Goal: Task Accomplishment & Management: Manage account settings

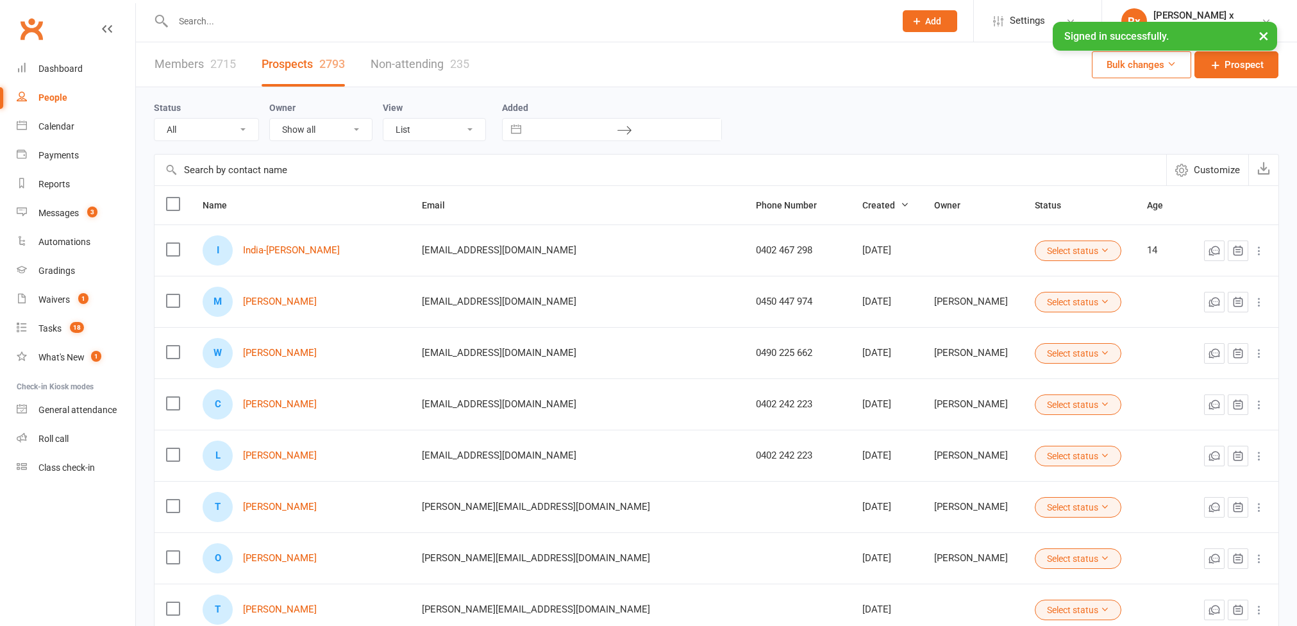
select select "100"
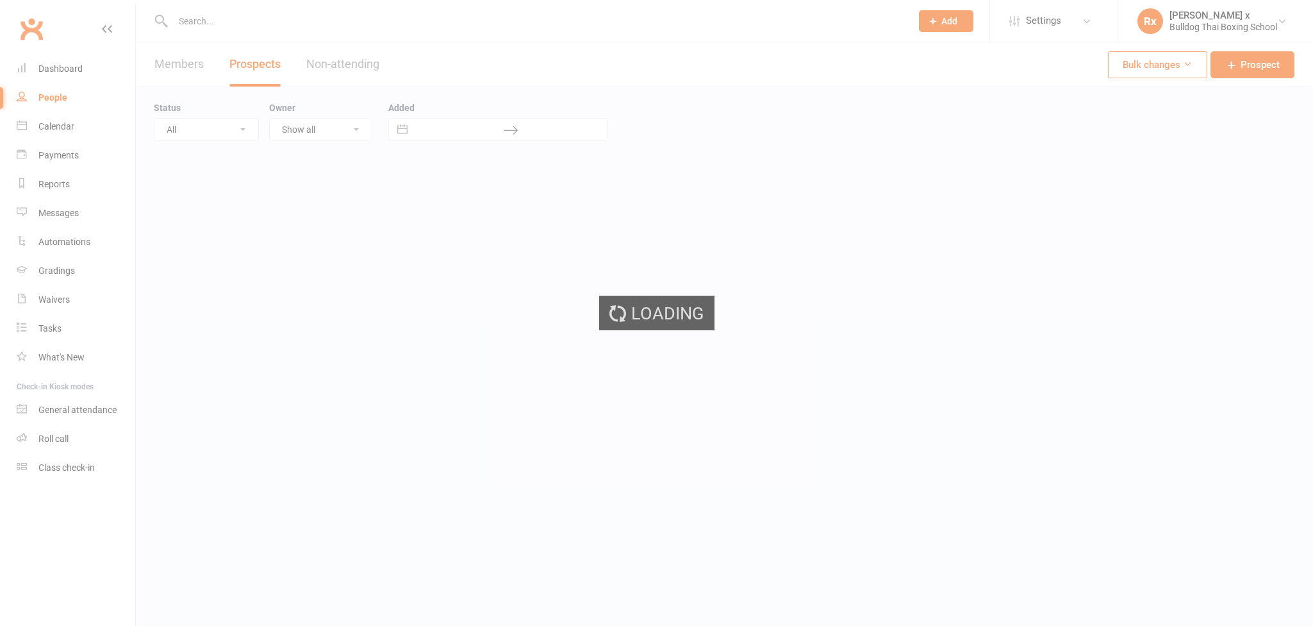
select select "100"
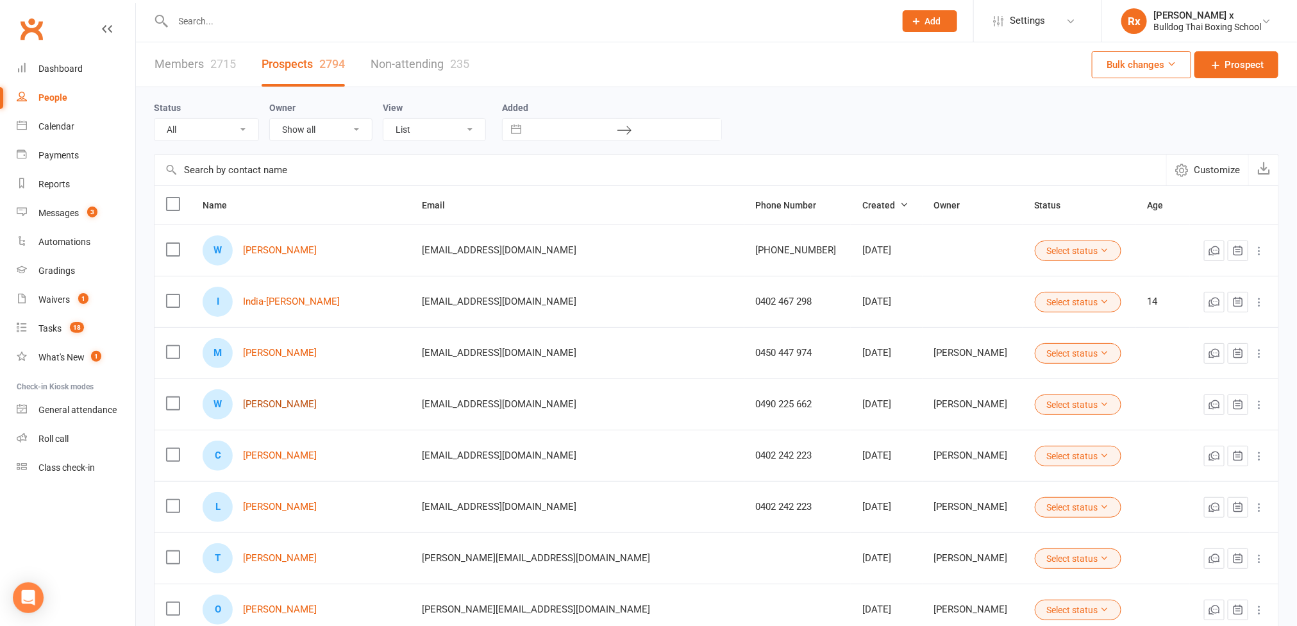
click at [283, 408] on link "[PERSON_NAME]" at bounding box center [280, 404] width 74 height 11
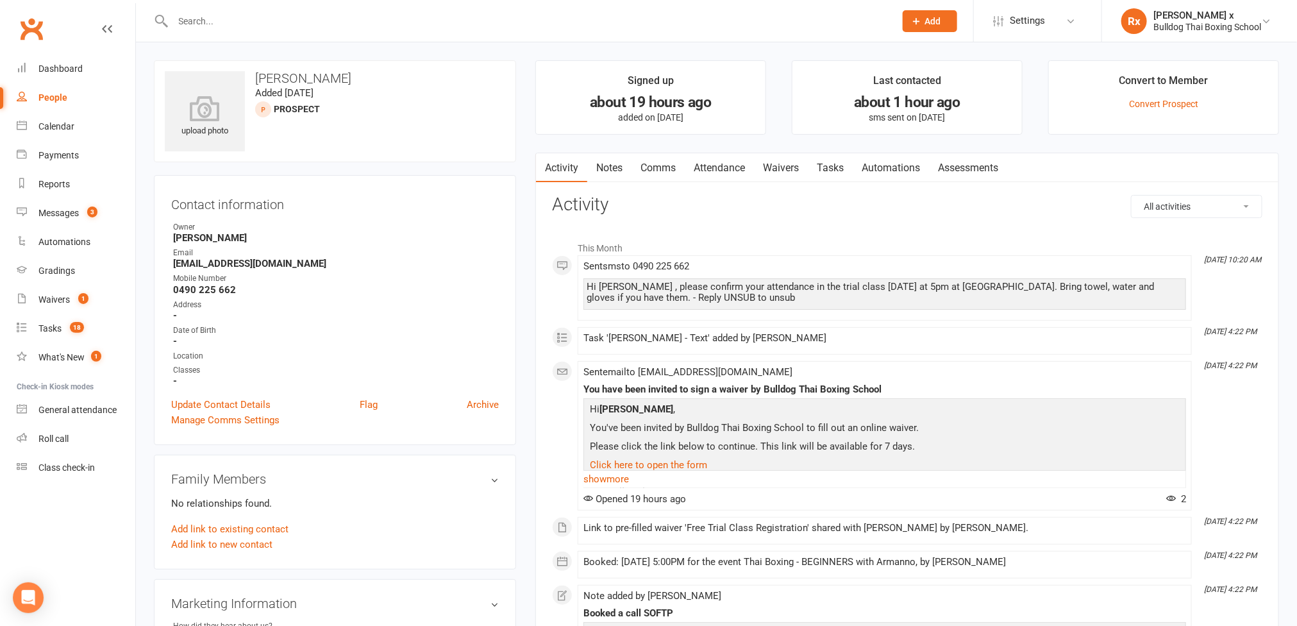
click at [65, 99] on div "People" at bounding box center [52, 97] width 29 height 10
select select "100"
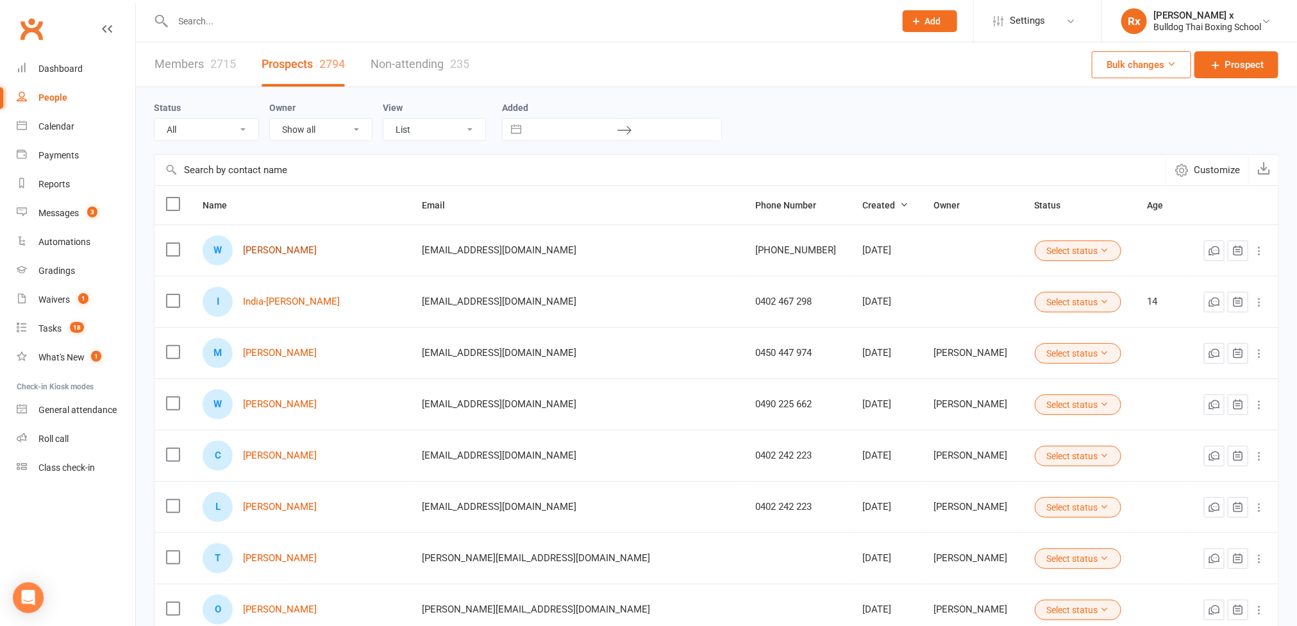
click at [274, 250] on link "[PERSON_NAME]" at bounding box center [280, 250] width 74 height 11
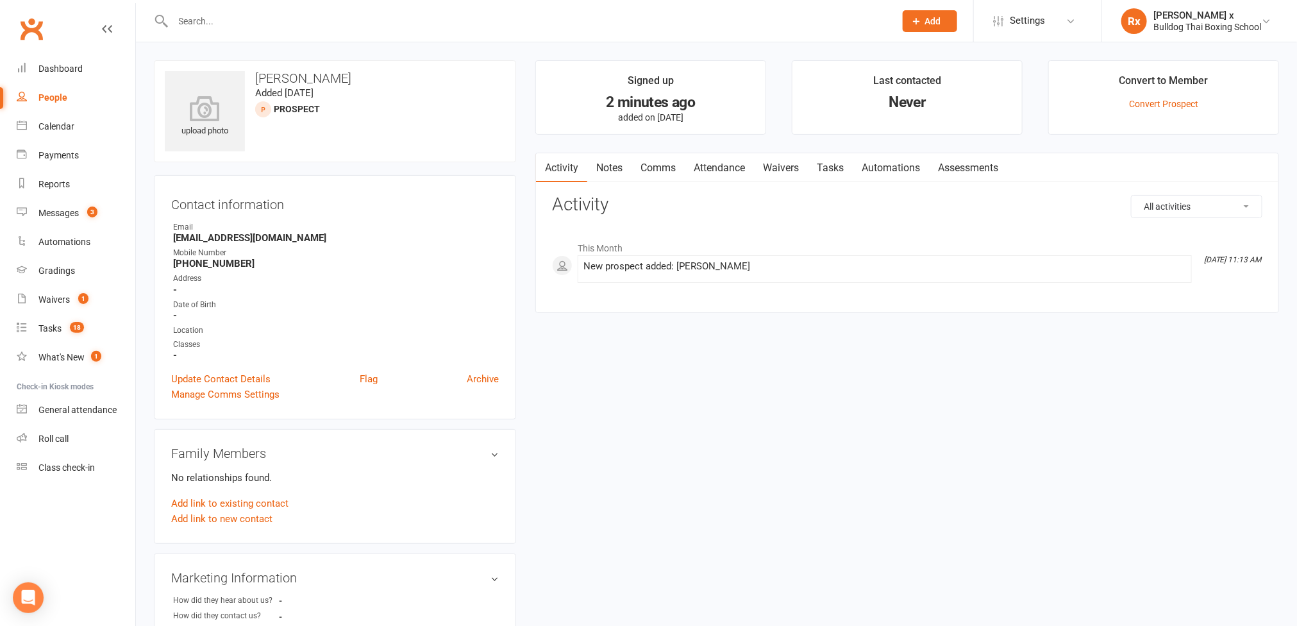
click at [829, 162] on link "Tasks" at bounding box center [830, 167] width 45 height 29
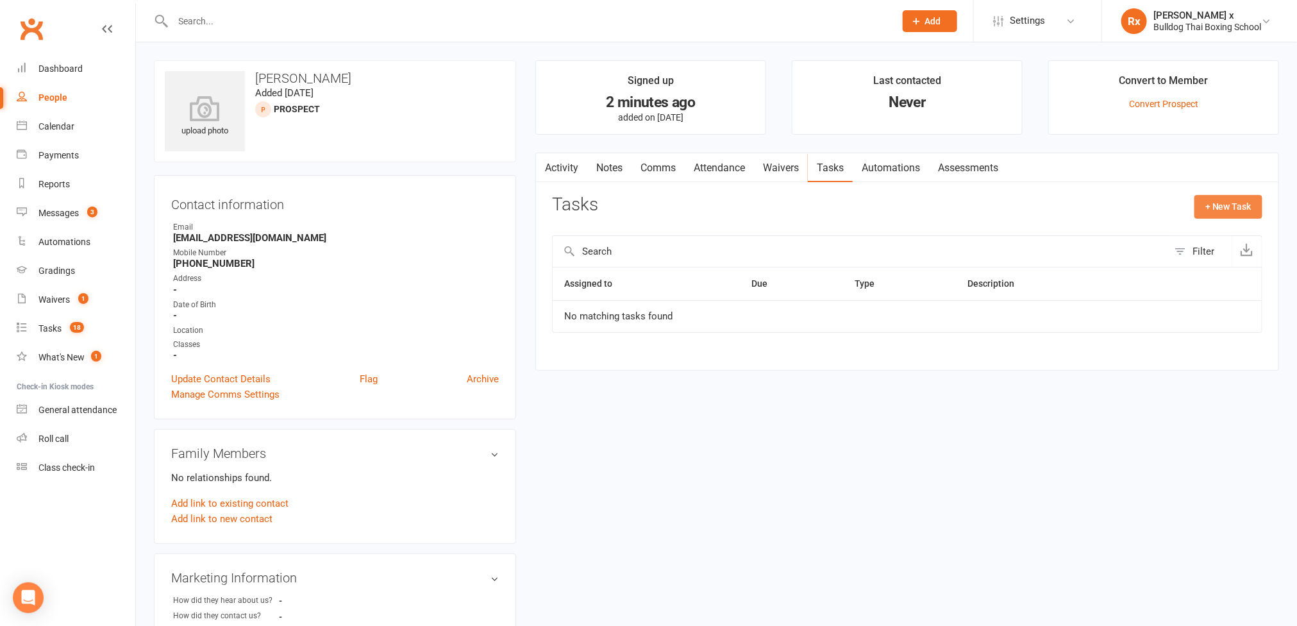
click at [1217, 213] on button "+ New Task" at bounding box center [1228, 206] width 68 height 23
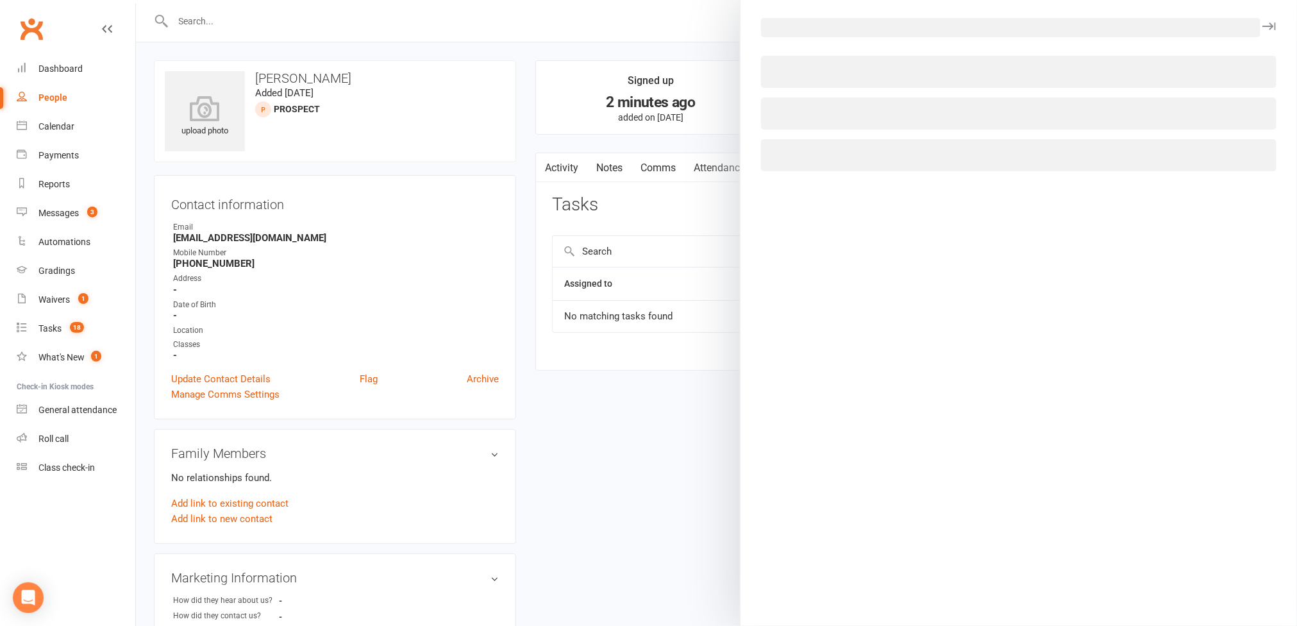
select select "45795"
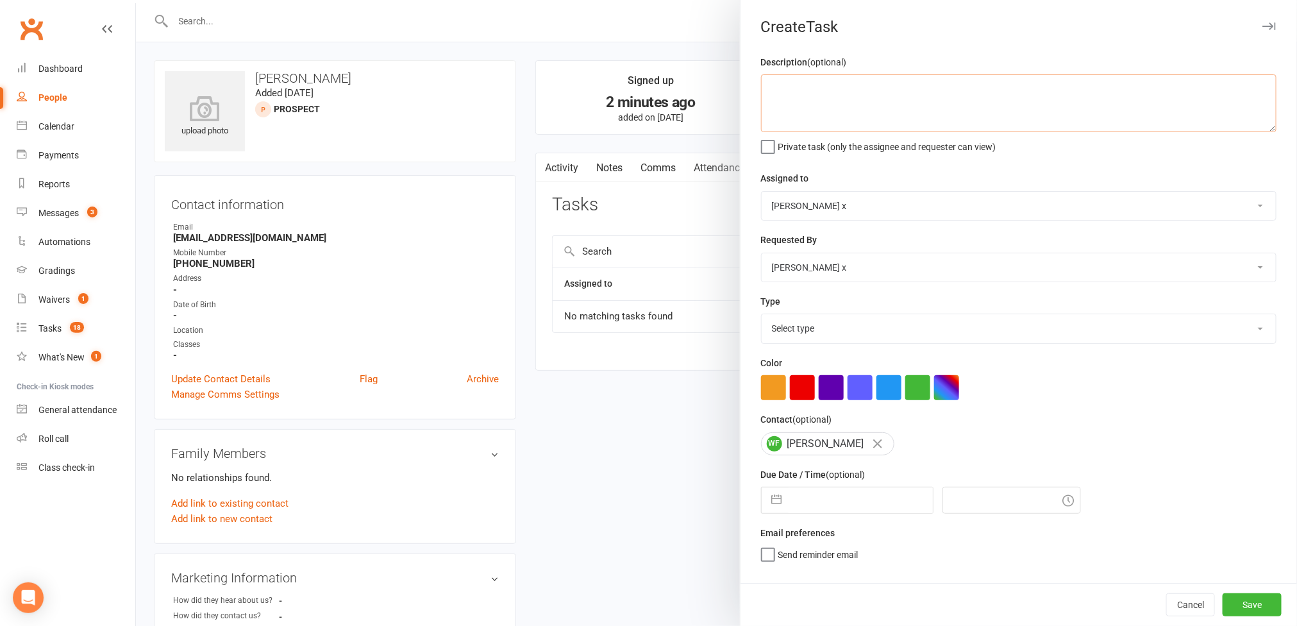
click at [803, 112] on textarea at bounding box center [1018, 103] width 515 height 58
type textarea "DUPLICATE, Please Delete, sorry, did not see previous entry."
click at [1243, 206] on select "[PERSON_NAME] [PERSON_NAME] O'[PERSON_NAME] x [PERSON_NAME] [PERSON_NAME] [PERS…" at bounding box center [1018, 206] width 514 height 28
select select "12940"
click at [761, 193] on select "[PERSON_NAME] [PERSON_NAME] O'[PERSON_NAME] x [PERSON_NAME] [PERSON_NAME] [PERS…" at bounding box center [1018, 206] width 514 height 28
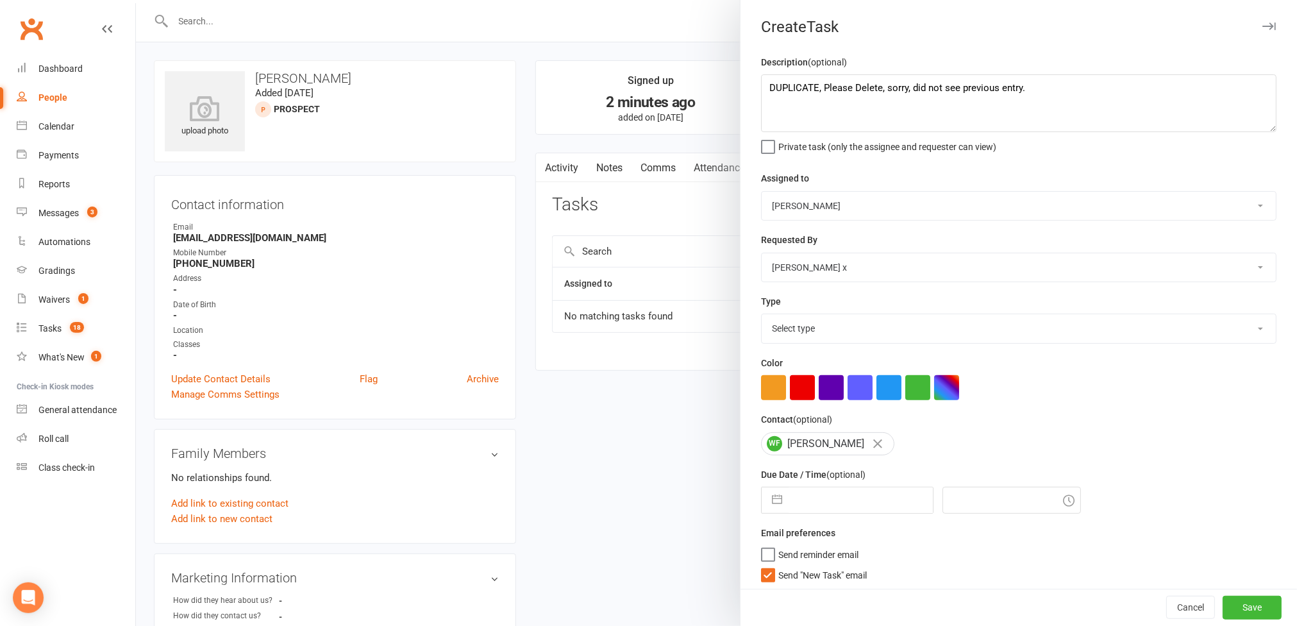
click at [1220, 329] on select "Select type Action E-mail Meeting Phone call Text Add new task type" at bounding box center [1018, 328] width 514 height 28
select select "12049"
click at [761, 317] on select "Select type Action E-mail Meeting Phone call Text Add new task type" at bounding box center [1018, 328] width 514 height 28
select select "7"
select select "2025"
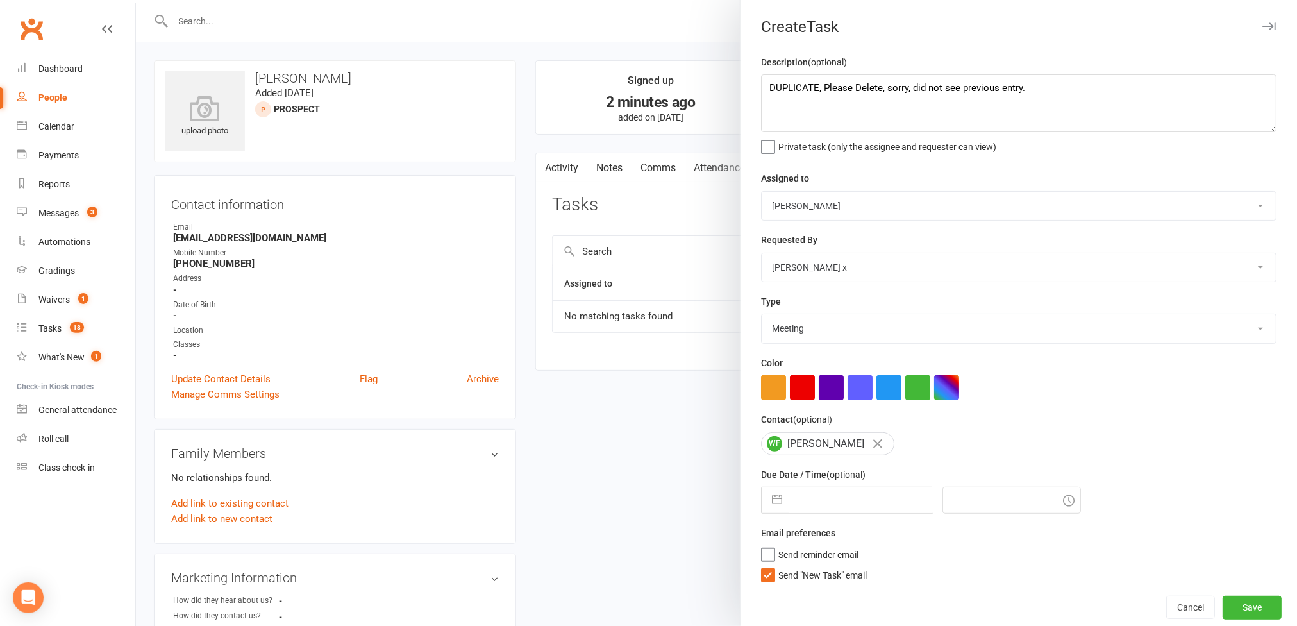
select select "8"
select select "2025"
select select "9"
select select "2025"
click at [862, 495] on input "text" at bounding box center [860, 500] width 144 height 26
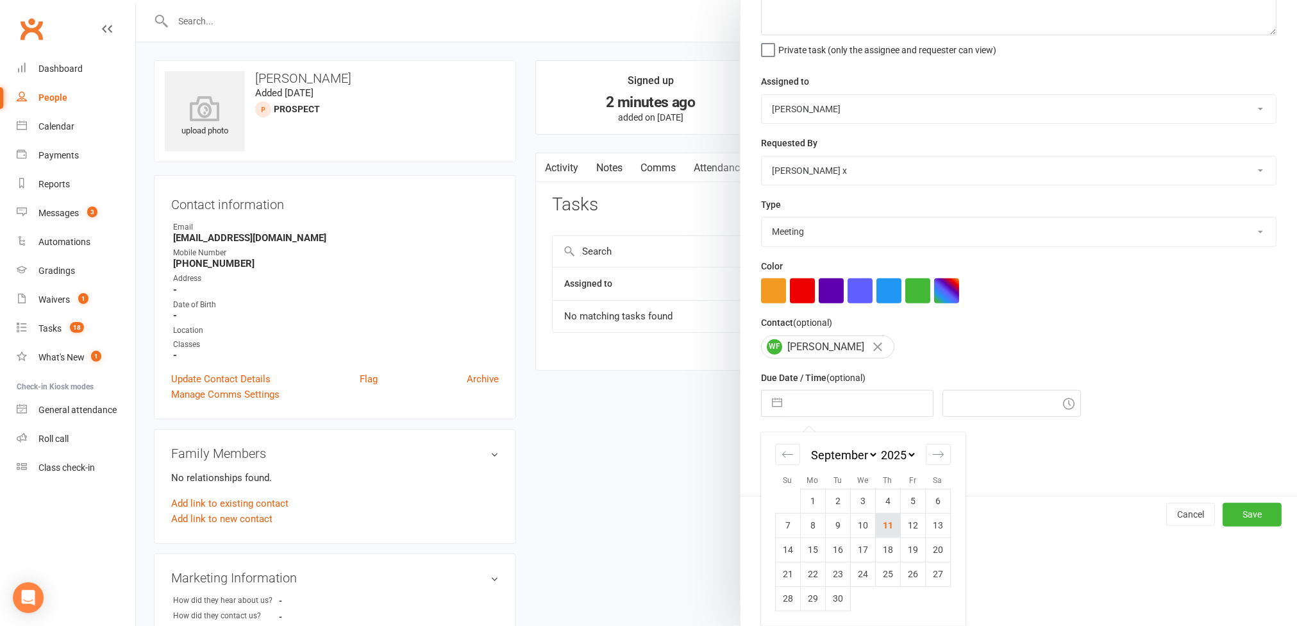
click at [875, 521] on td "11" at bounding box center [887, 525] width 25 height 24
type input "[DATE]"
type input "9:30am"
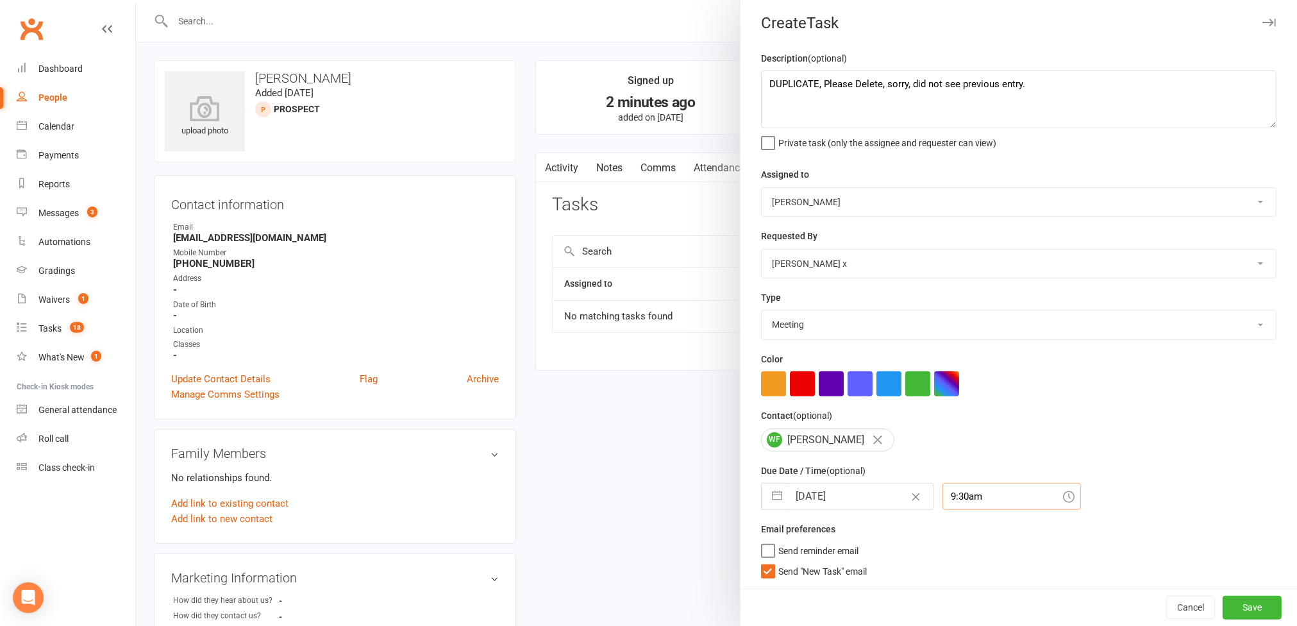
click at [963, 487] on input "9:30am" at bounding box center [1011, 496] width 138 height 27
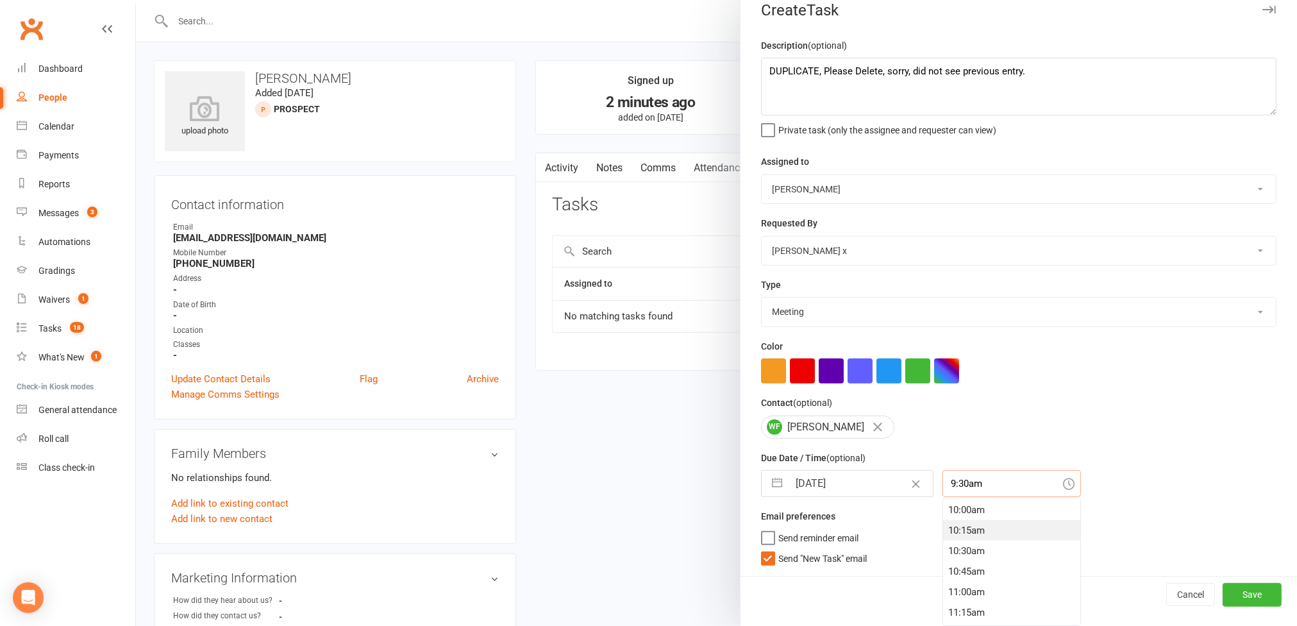
scroll to position [854, 0]
click at [1225, 599] on button "Save" at bounding box center [1251, 594] width 59 height 23
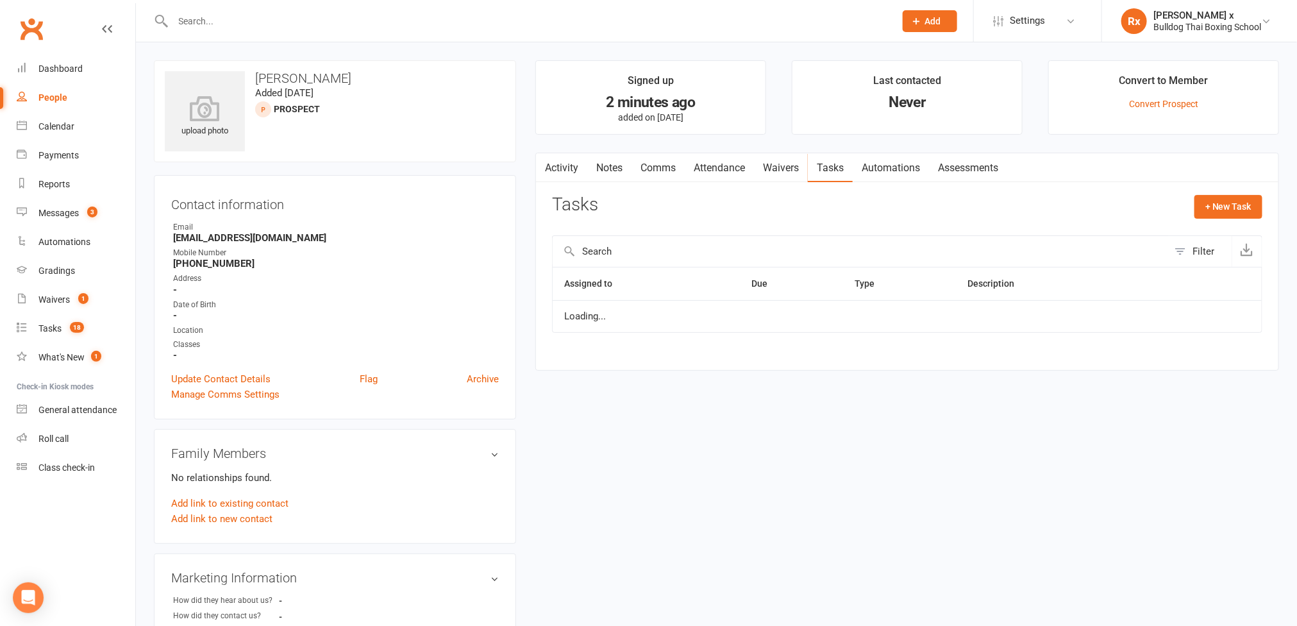
scroll to position [21, 0]
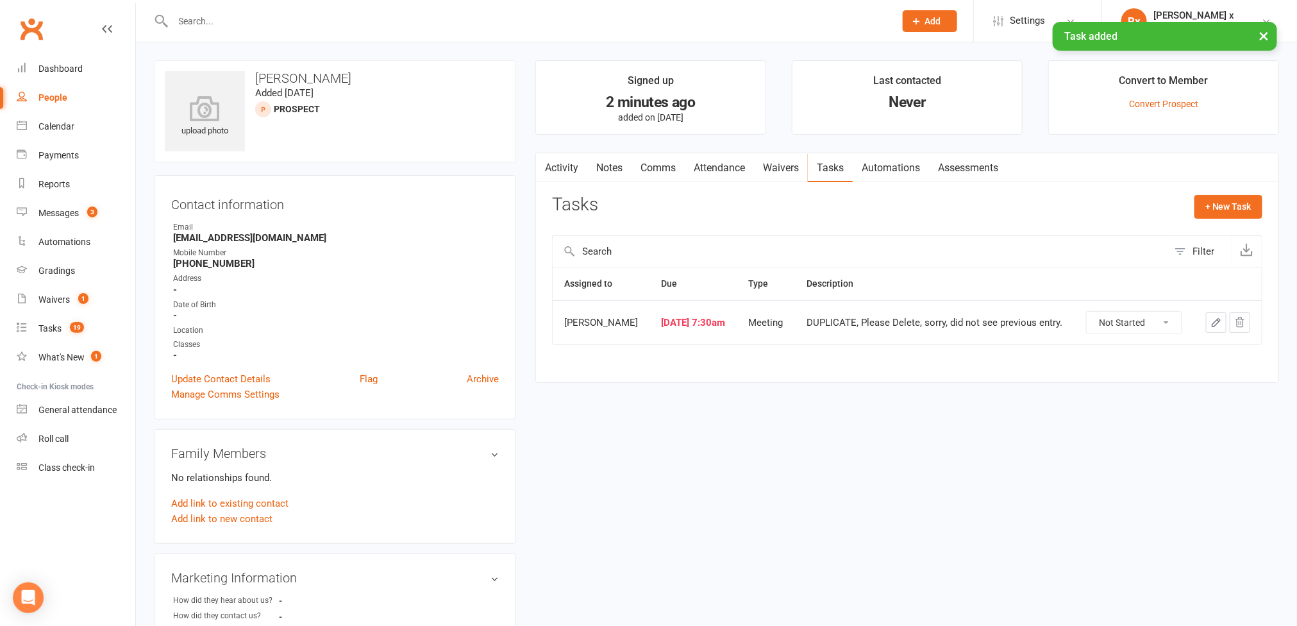
click at [39, 90] on link "People" at bounding box center [76, 97] width 119 height 29
select select "100"
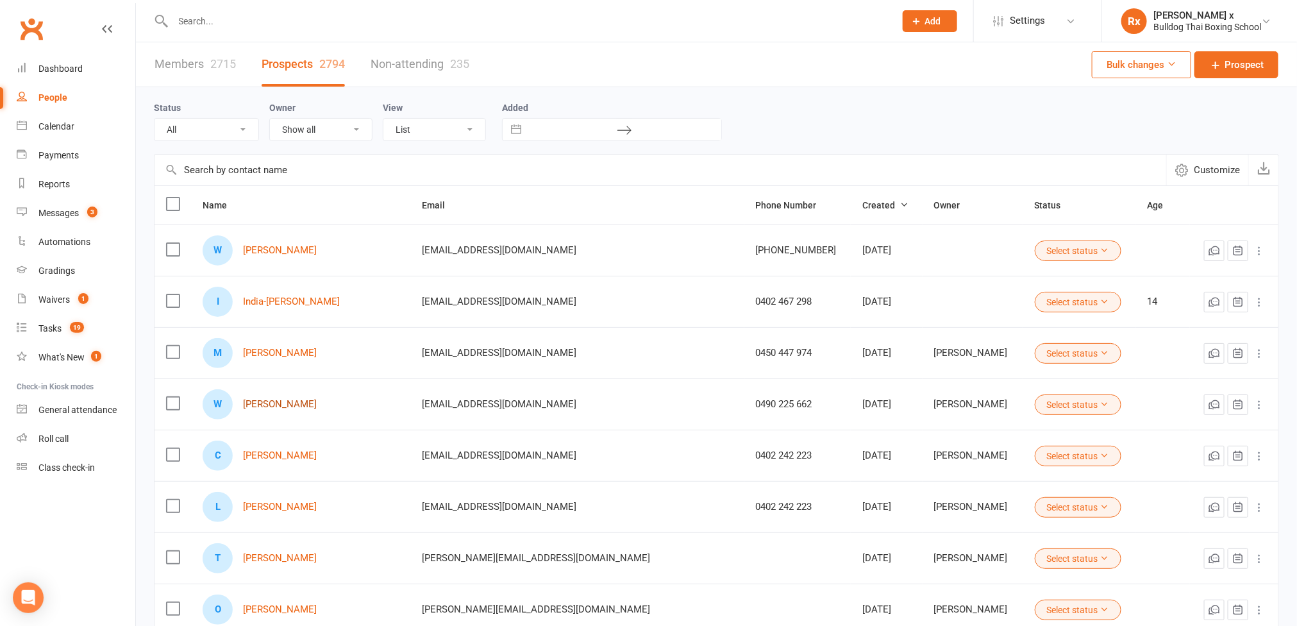
click at [279, 406] on link "[PERSON_NAME]" at bounding box center [280, 404] width 74 height 11
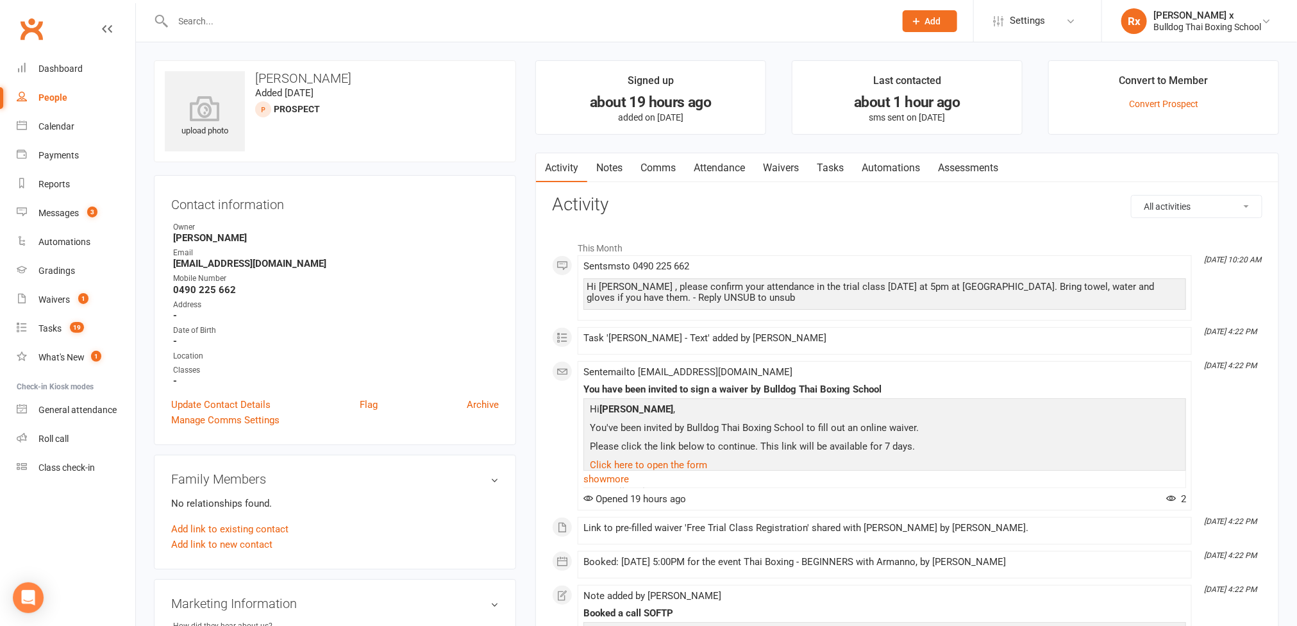
click at [303, 81] on h3 "[PERSON_NAME]" at bounding box center [335, 78] width 340 height 14
copy h3 "[PERSON_NAME]"
drag, startPoint x: 674, startPoint y: 566, endPoint x: 578, endPoint y: 560, distance: 96.4
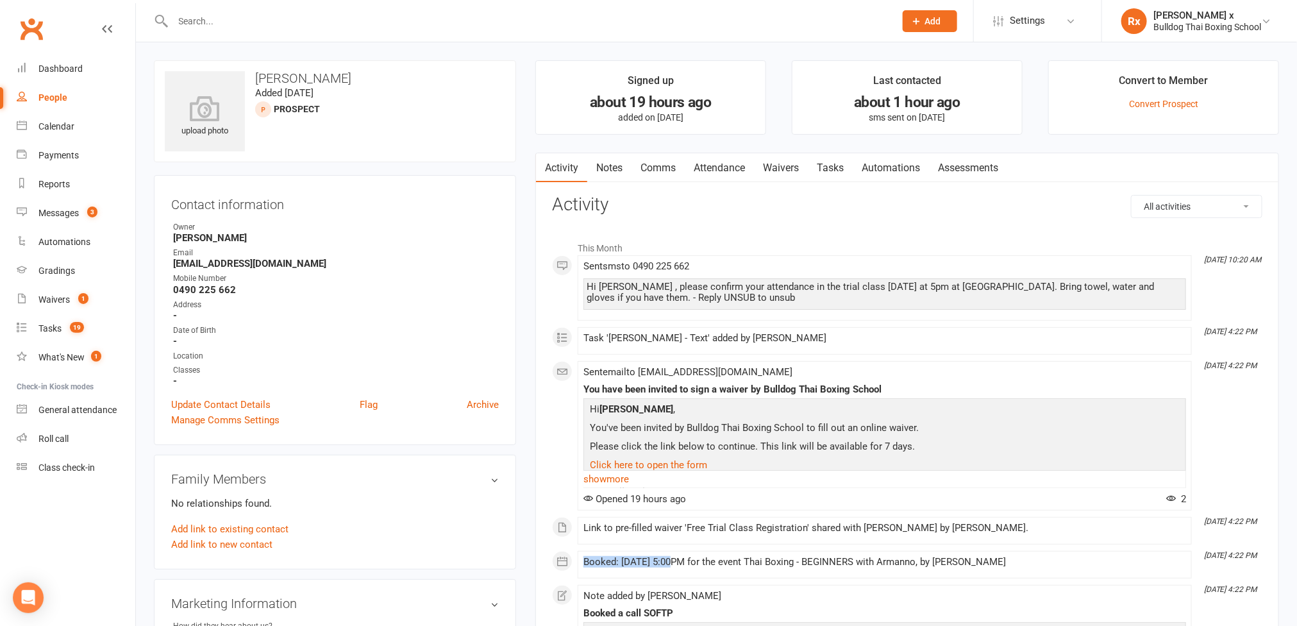
click at [578, 560] on li "[DATE] 4:22 PM Booked: [DATE] 5:00PM for the event Thai Boxing - BEGINNERS with…" at bounding box center [885, 565] width 614 height 28
copy div "Booked: [DATE]"
click at [41, 93] on div "People" at bounding box center [52, 97] width 29 height 10
select select "100"
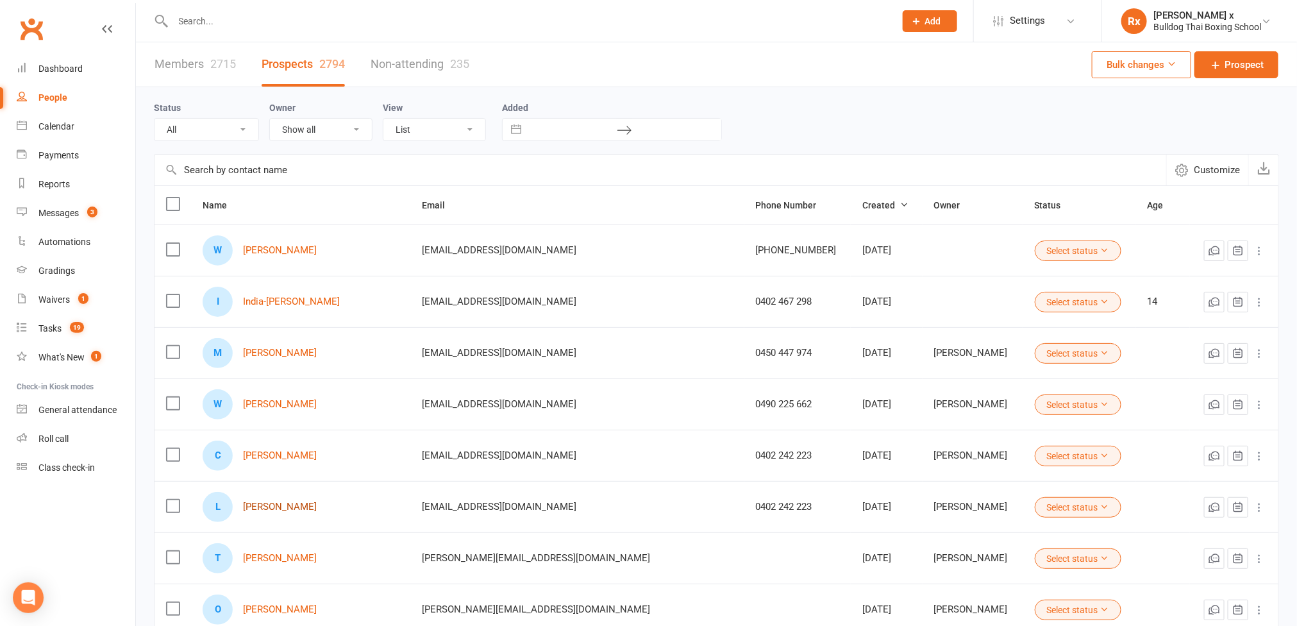
click at [279, 508] on link "[PERSON_NAME]" at bounding box center [280, 506] width 74 height 11
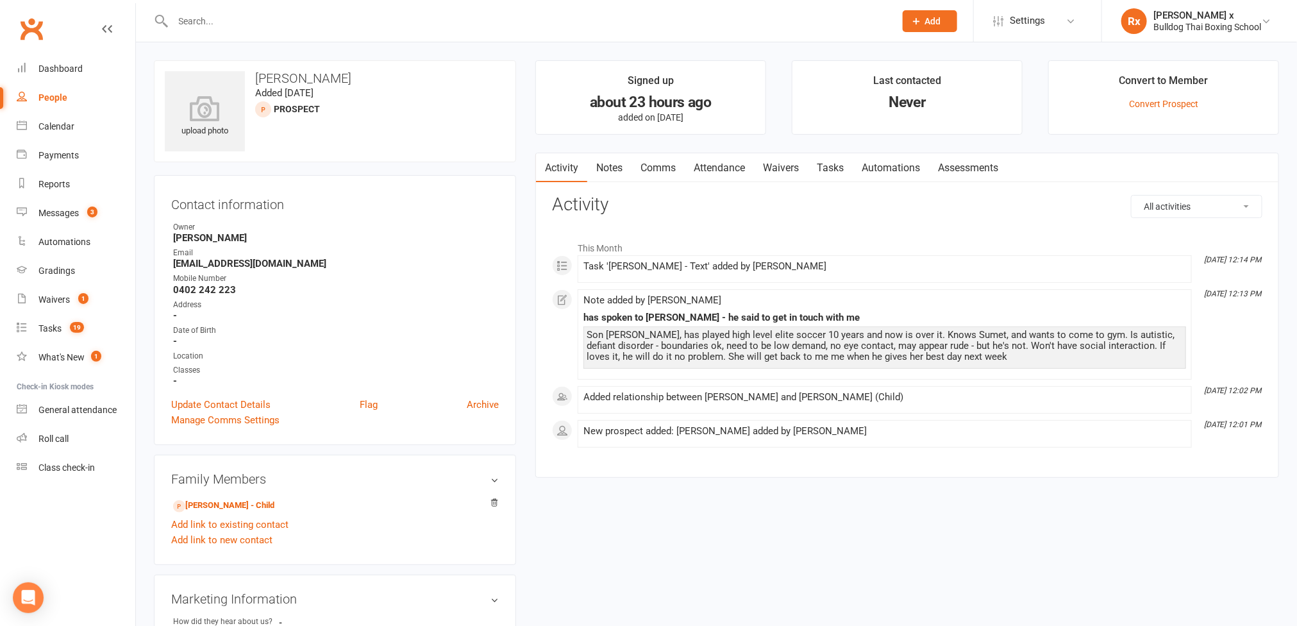
click at [324, 76] on h3 "[PERSON_NAME]" at bounding box center [335, 78] width 340 height 14
drag, startPoint x: 324, startPoint y: 76, endPoint x: 263, endPoint y: 258, distance: 191.8
click at [263, 258] on div "Email" at bounding box center [336, 253] width 326 height 12
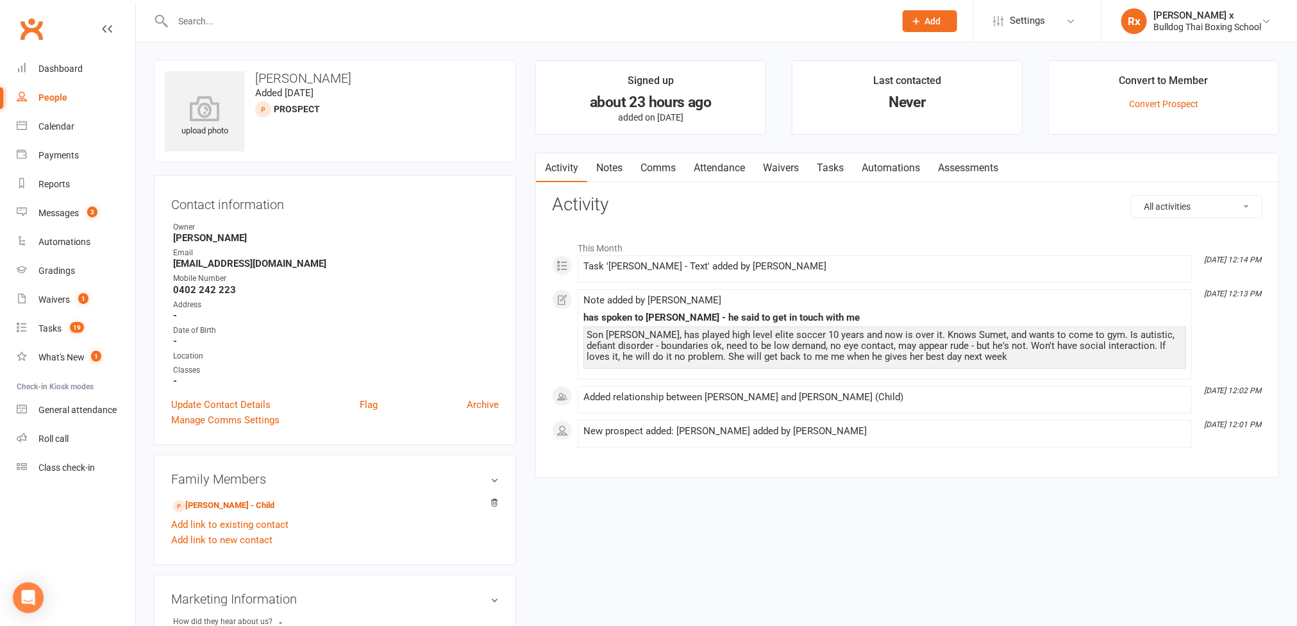
click at [322, 81] on h3 "[PERSON_NAME]" at bounding box center [335, 78] width 340 height 14
copy h3 "[PERSON_NAME]"
click at [273, 19] on input "text" at bounding box center [527, 21] width 717 height 18
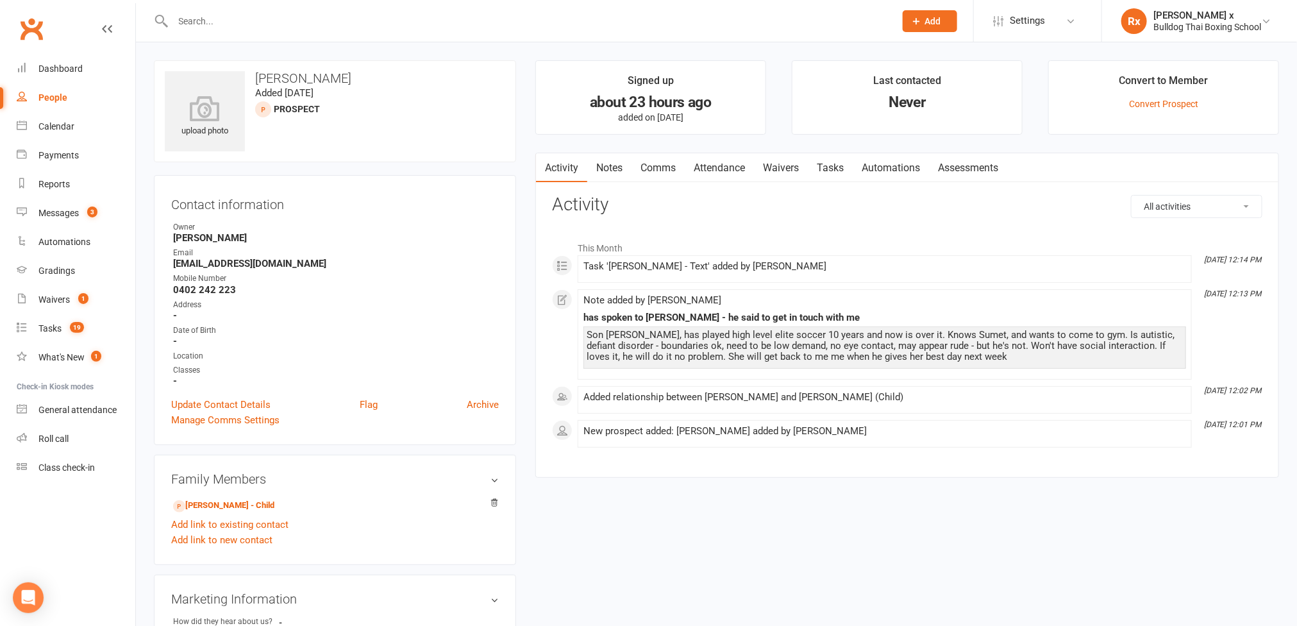
paste input "[PERSON_NAME]"
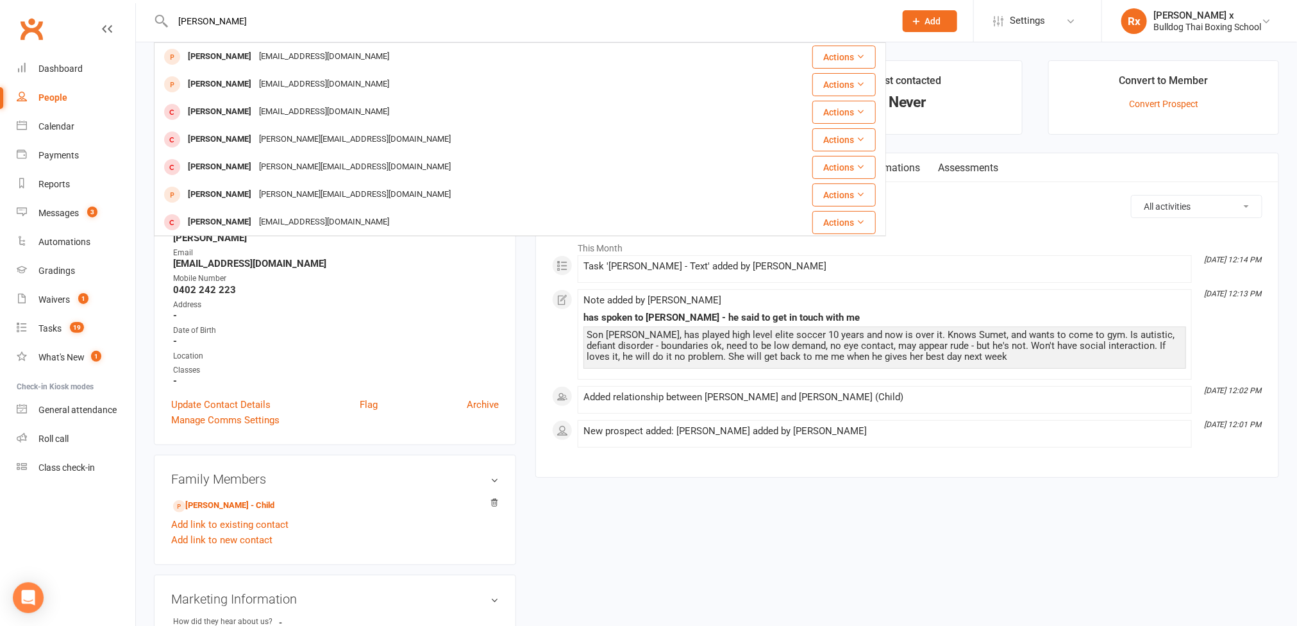
type input "[PERSON_NAME]"
click at [539, 477] on div "Activity Notes Comms Attendance Waivers Tasks Automations Assessments All activ…" at bounding box center [907, 316] width 744 height 326
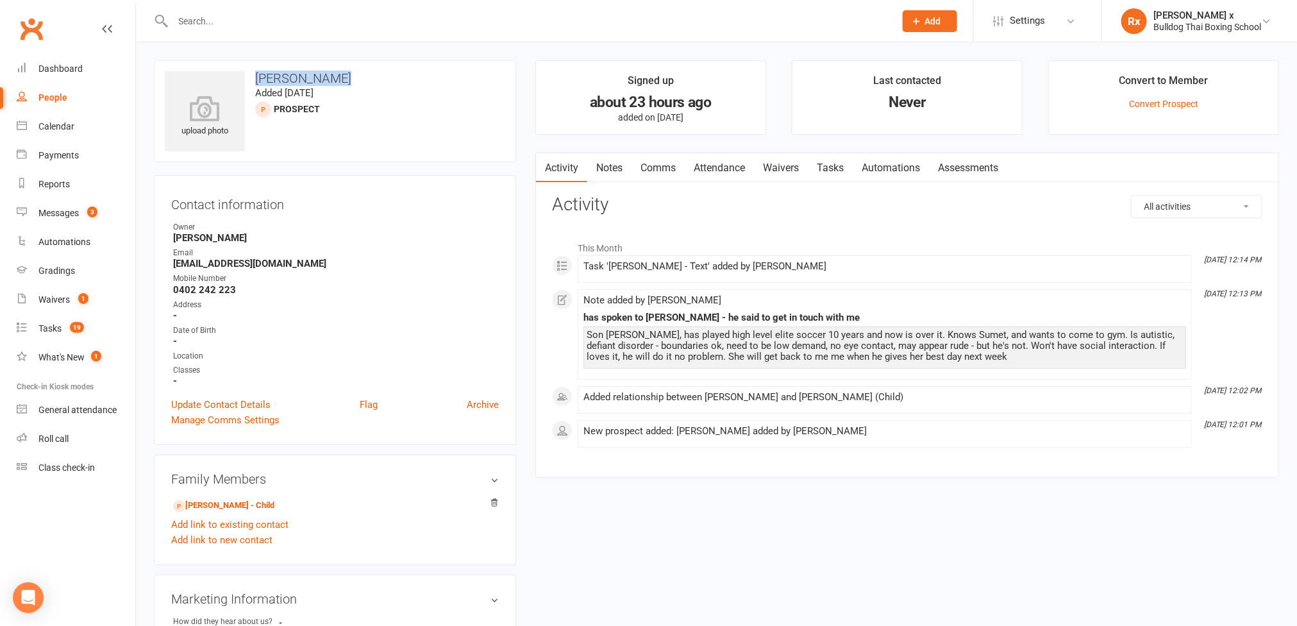
drag, startPoint x: 254, startPoint y: 74, endPoint x: 371, endPoint y: 79, distance: 117.4
click at [371, 79] on h3 "[PERSON_NAME]" at bounding box center [335, 78] width 340 height 14
copy h3 "[PERSON_NAME]"
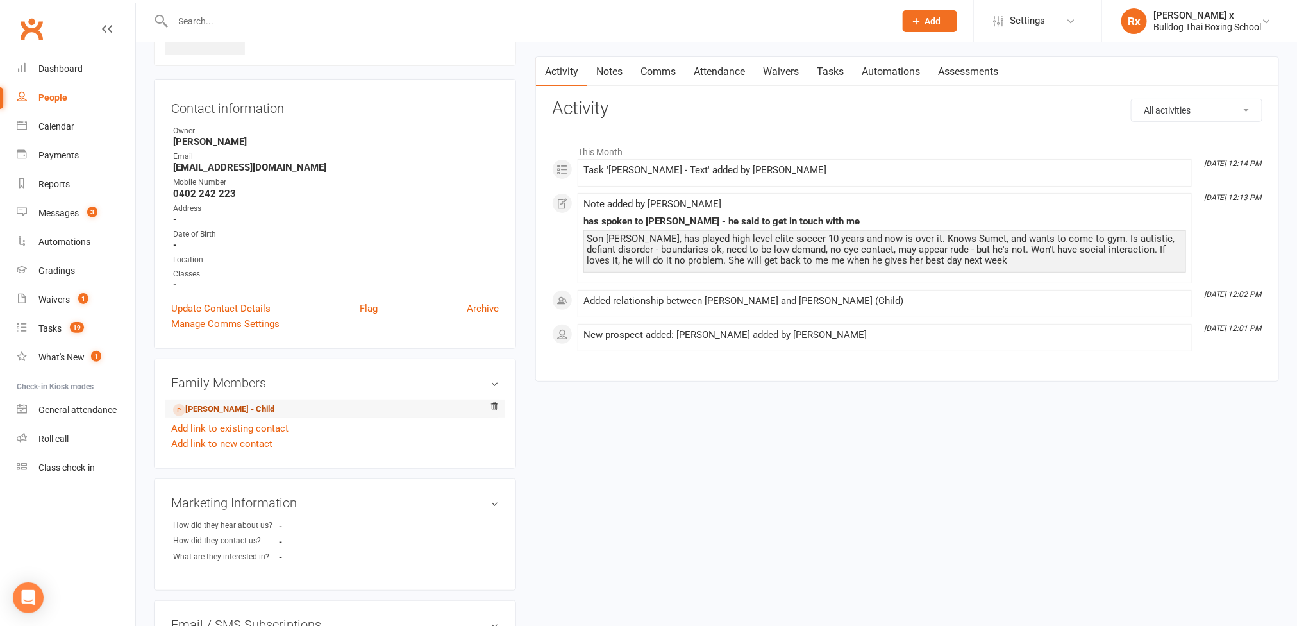
click at [228, 416] on link "[PERSON_NAME] - Child" at bounding box center [223, 409] width 101 height 13
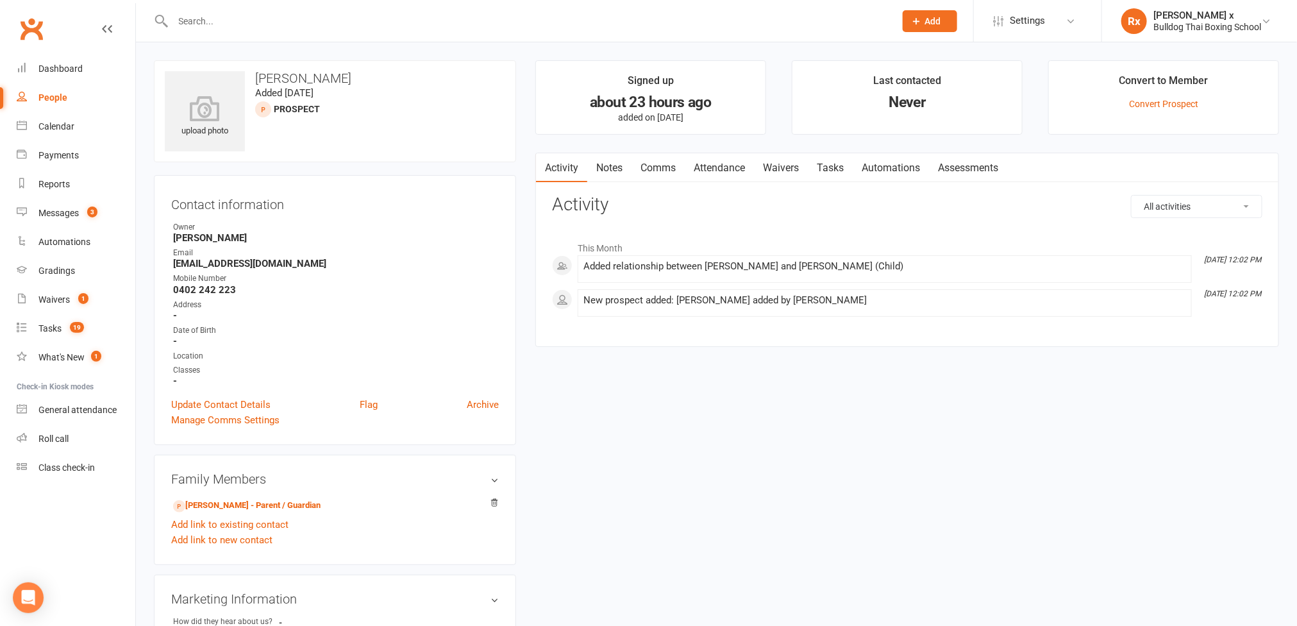
click at [568, 163] on link "Activity" at bounding box center [561, 167] width 51 height 29
click at [212, 512] on link "[PERSON_NAME] - Parent / Guardian" at bounding box center [246, 505] width 147 height 13
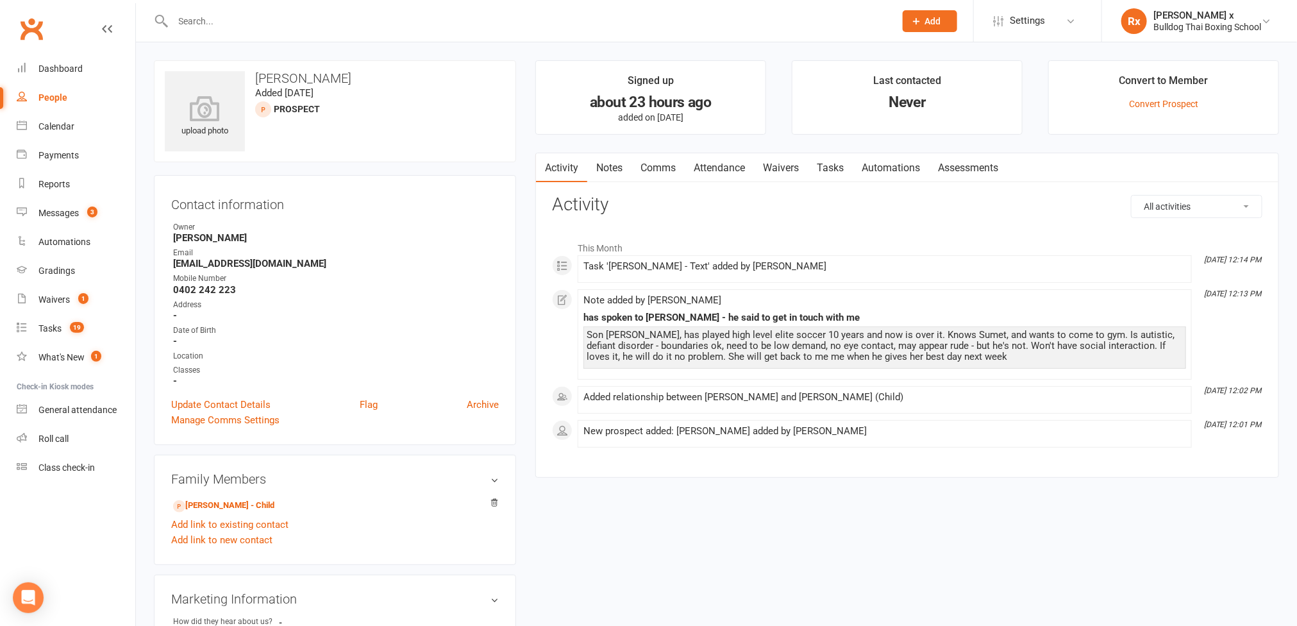
click at [40, 98] on div "People" at bounding box center [52, 97] width 29 height 10
select select "100"
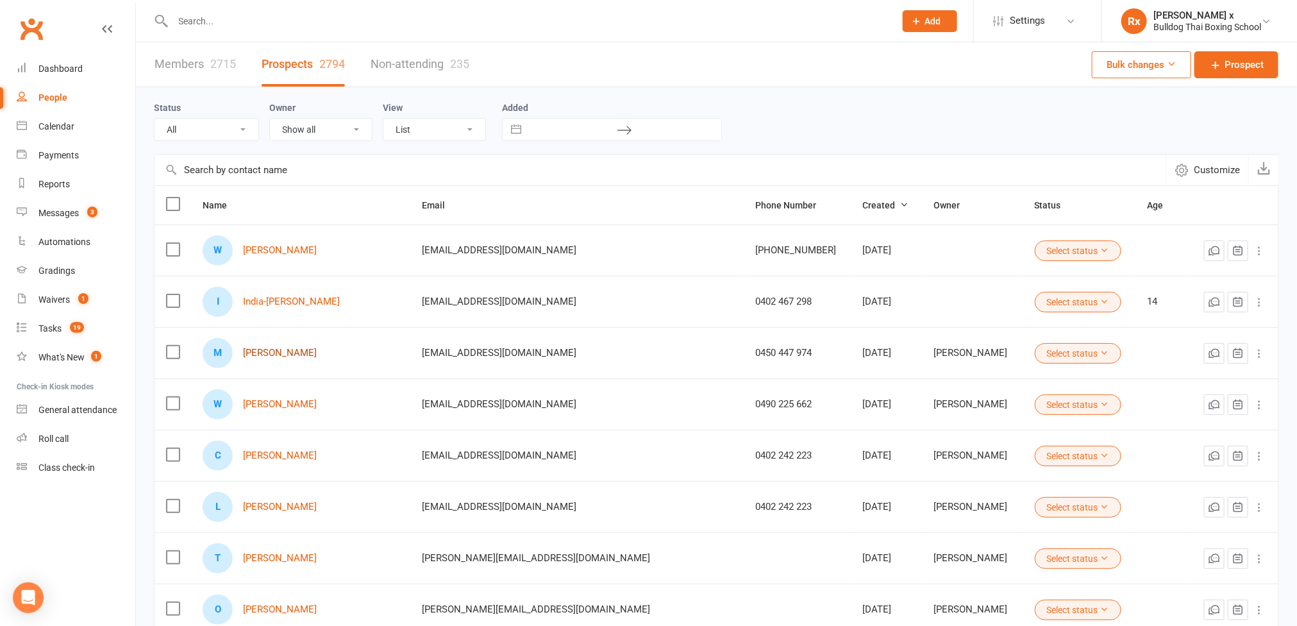
click at [287, 358] on link "[PERSON_NAME]" at bounding box center [280, 352] width 74 height 11
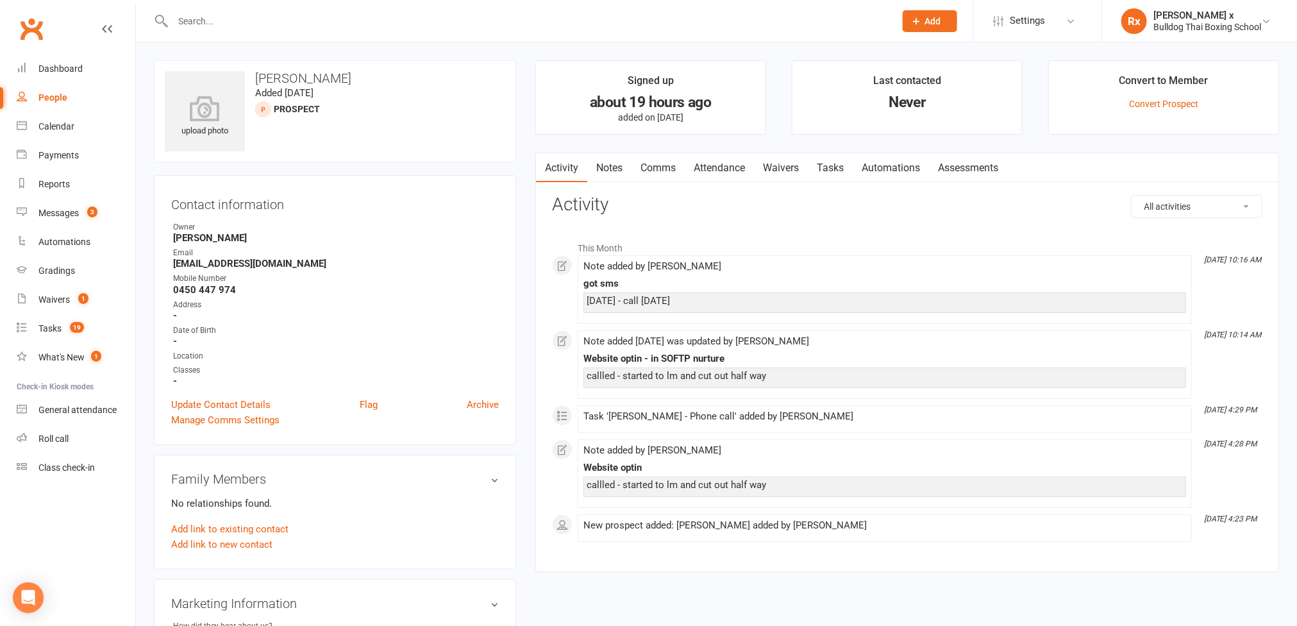
click at [290, 74] on h3 "[PERSON_NAME]" at bounding box center [335, 78] width 340 height 14
copy h3 "[PERSON_NAME]"
click at [58, 97] on div "People" at bounding box center [52, 97] width 29 height 10
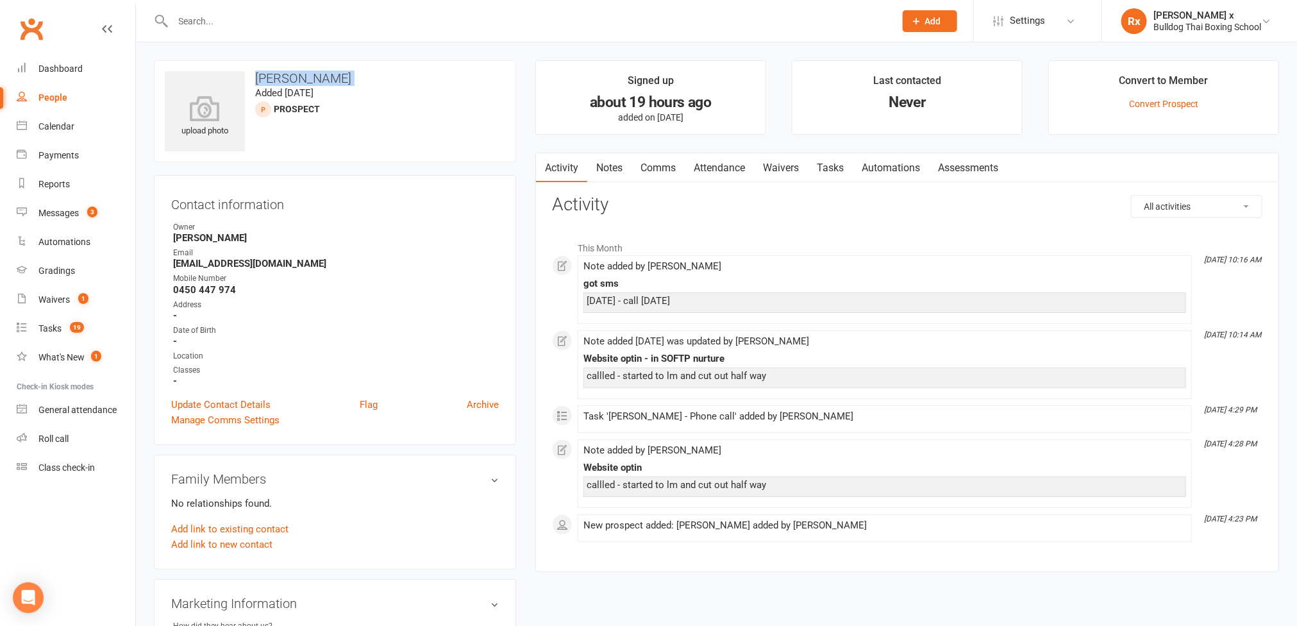
select select "100"
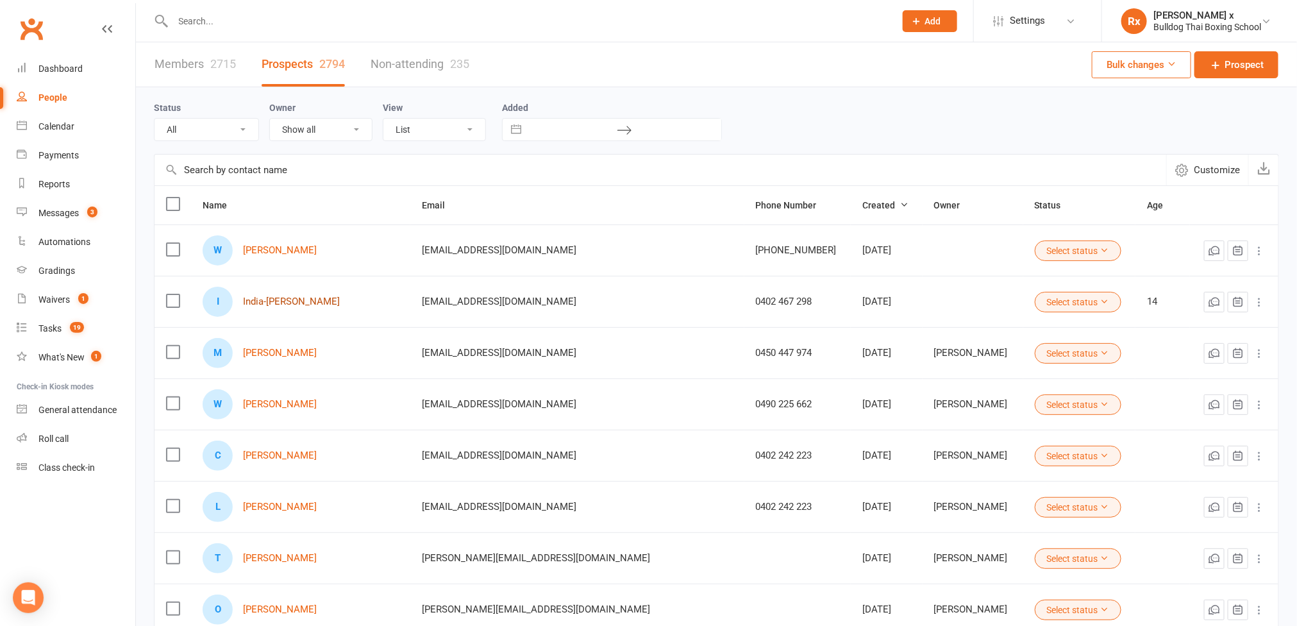
click at [289, 301] on link "India-[PERSON_NAME]" at bounding box center [291, 301] width 97 height 11
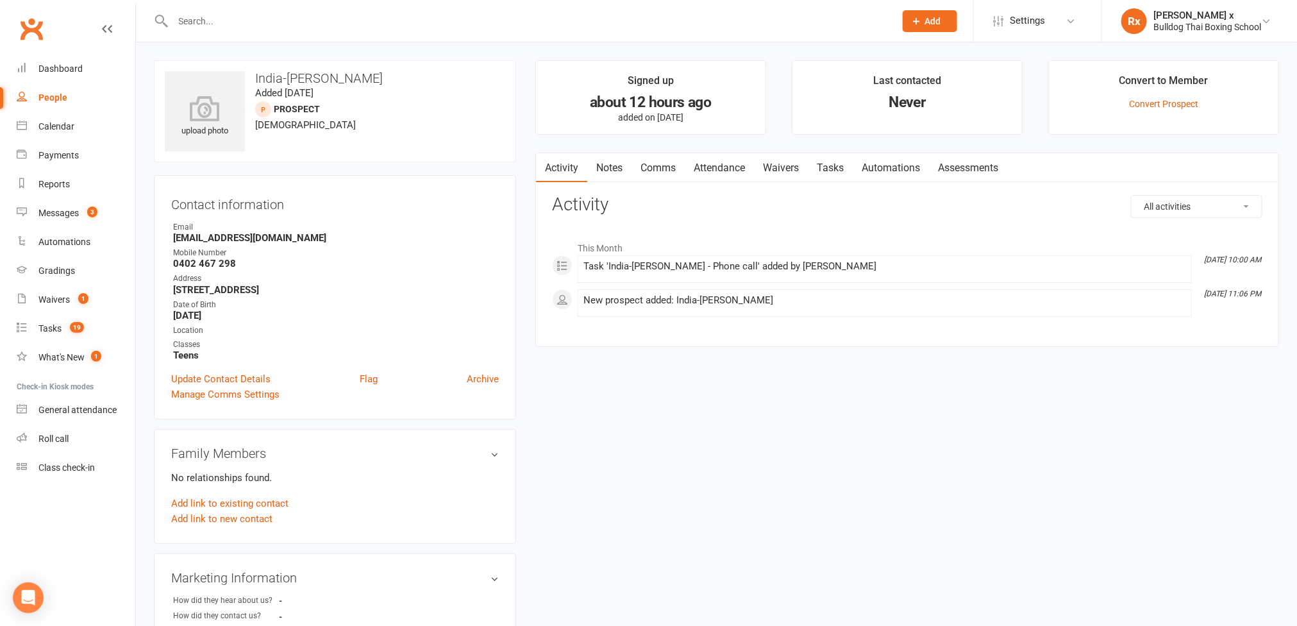
click at [616, 163] on link "Notes" at bounding box center [609, 167] width 44 height 29
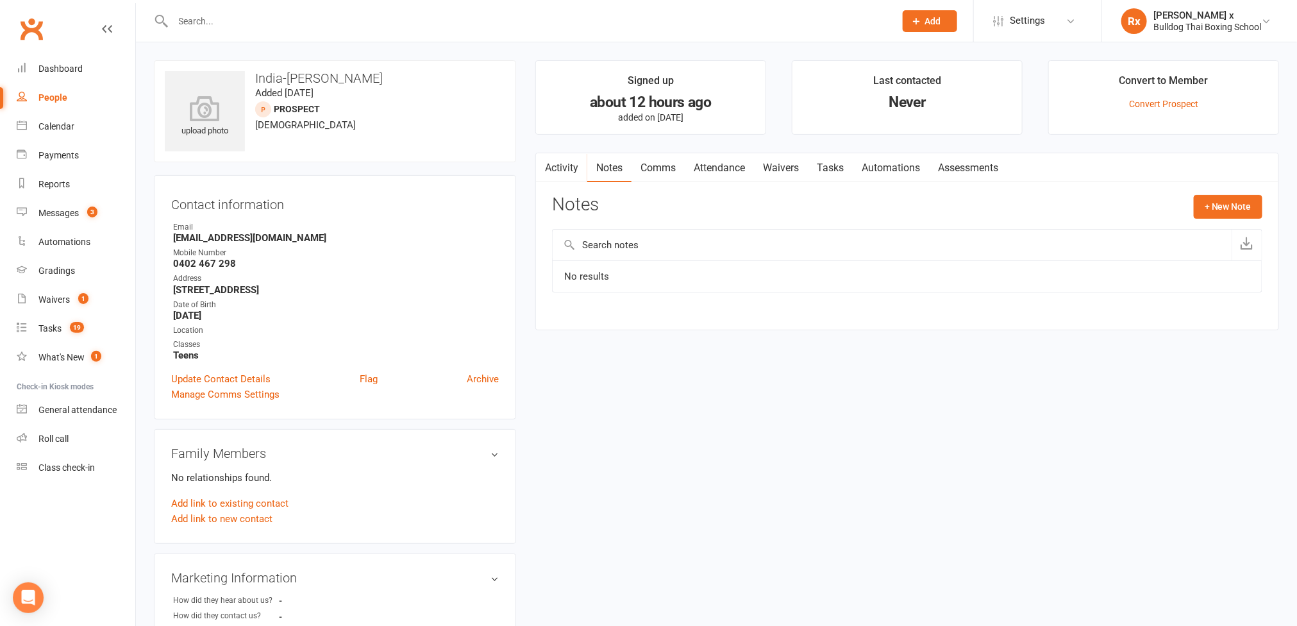
click at [291, 235] on strong "[EMAIL_ADDRESS][DOMAIN_NAME]" at bounding box center [336, 238] width 326 height 12
copy strong "[EMAIL_ADDRESS][DOMAIN_NAME]"
click at [223, 268] on strong "0402 467 298" at bounding box center [336, 264] width 326 height 12
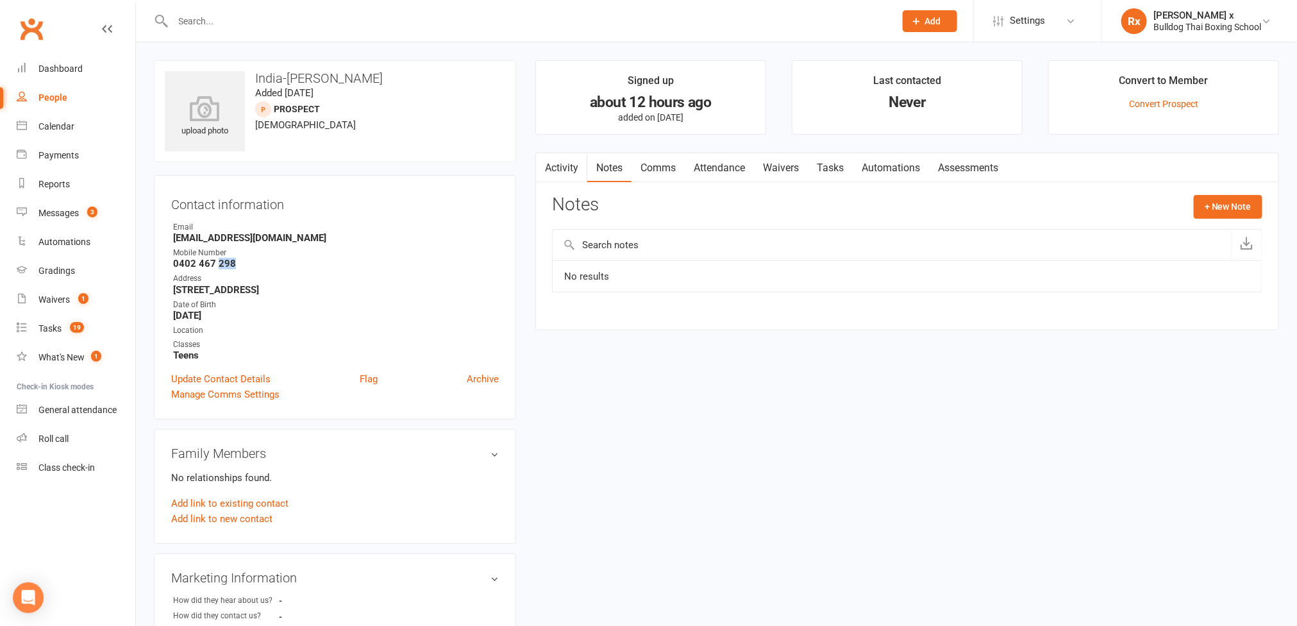
click at [223, 268] on strong "0402 467 298" at bounding box center [336, 264] width 326 height 12
copy strong "0402 467 298"
click at [253, 237] on strong "[EMAIL_ADDRESS][DOMAIN_NAME]" at bounding box center [336, 238] width 326 height 12
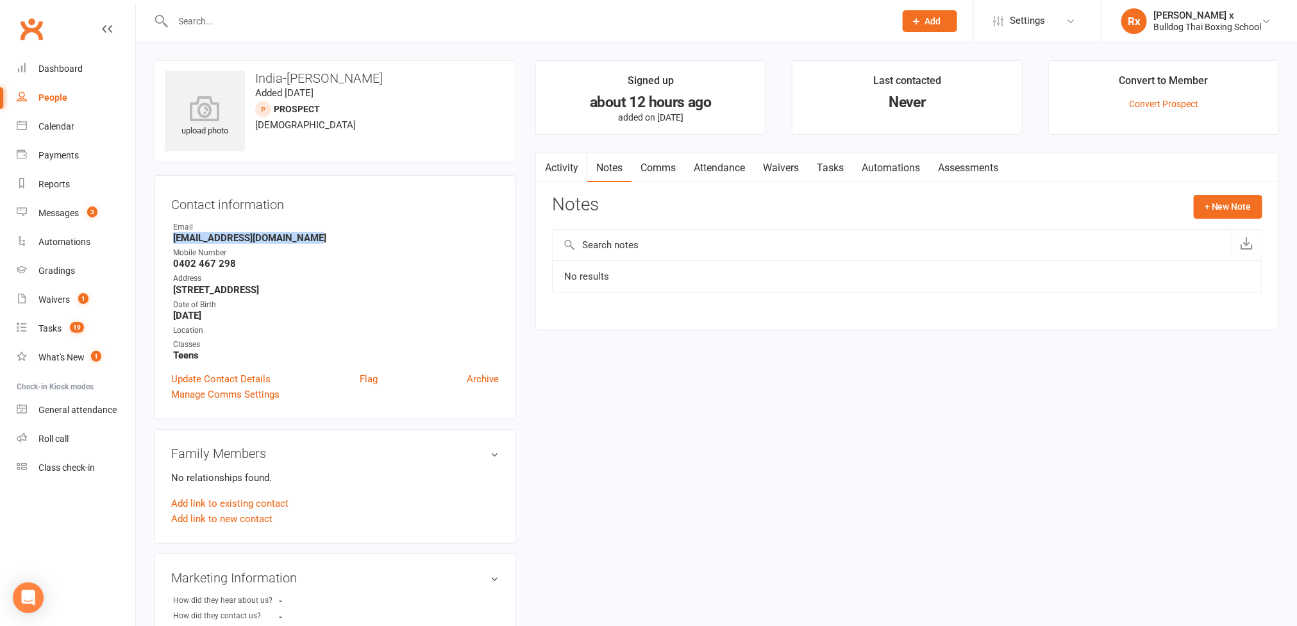
click at [253, 237] on strong "[EMAIL_ADDRESS][DOMAIN_NAME]" at bounding box center [336, 238] width 326 height 12
click at [289, 76] on h3 "India-[PERSON_NAME]" at bounding box center [335, 78] width 340 height 14
copy h3 "India-[PERSON_NAME]"
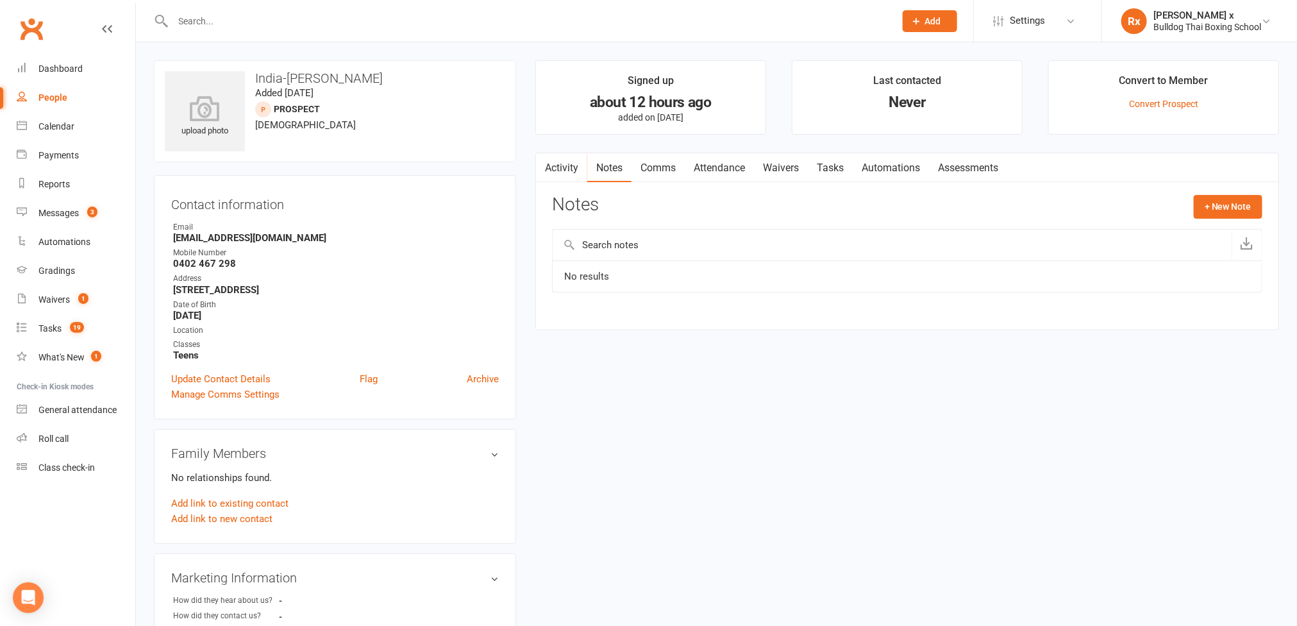
click at [248, 244] on strong "[EMAIL_ADDRESS][DOMAIN_NAME]" at bounding box center [336, 238] width 326 height 12
copy strong "[EMAIL_ADDRESS][DOMAIN_NAME]"
click at [206, 269] on strong "0402 467 298" at bounding box center [336, 264] width 326 height 12
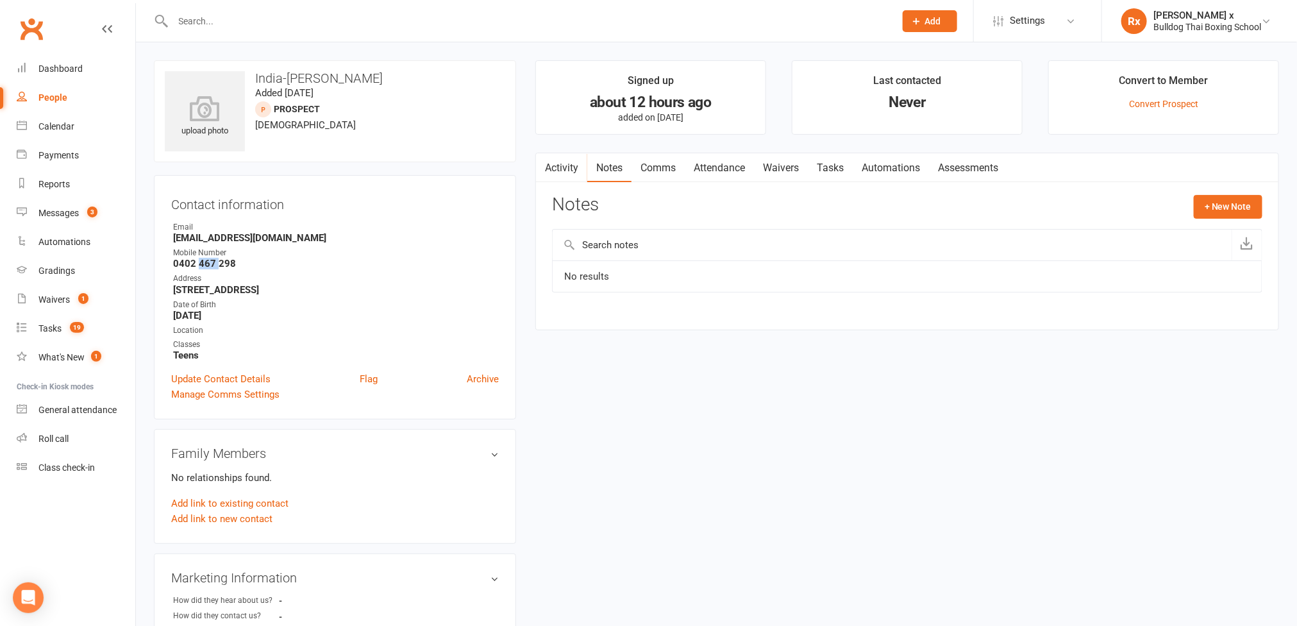
click at [206, 269] on strong "0402 467 298" at bounding box center [336, 264] width 326 height 12
copy strong "0402 467 298"
drag, startPoint x: 252, startPoint y: 76, endPoint x: 425, endPoint y: 78, distance: 173.1
click at [425, 78] on h3 "India-[PERSON_NAME]" at bounding box center [335, 78] width 340 height 14
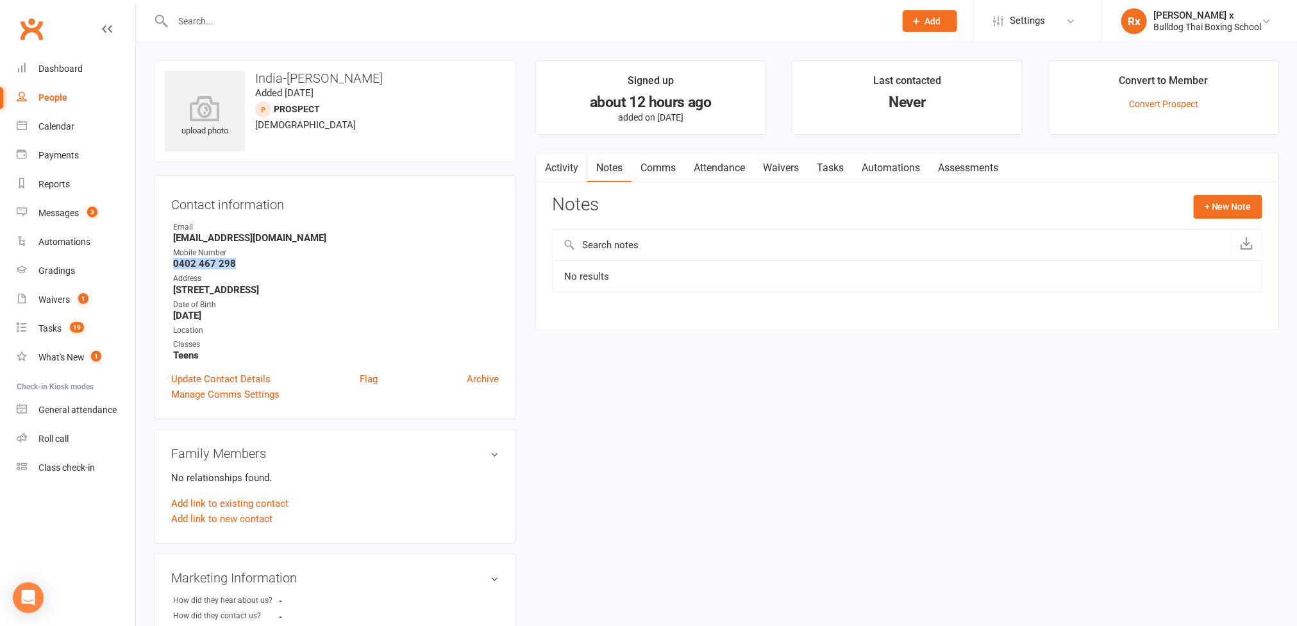
click at [568, 172] on link "Activity" at bounding box center [561, 167] width 51 height 29
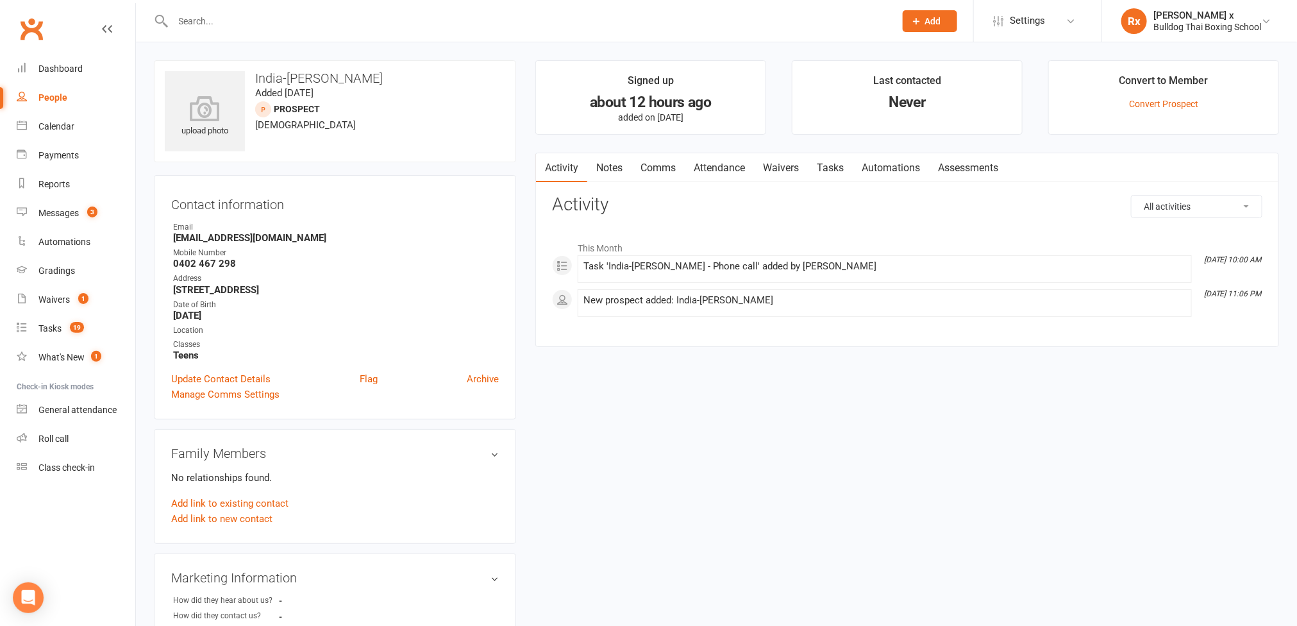
click at [238, 22] on input "text" at bounding box center [527, 21] width 717 height 18
paste input "[PERSON_NAME]"
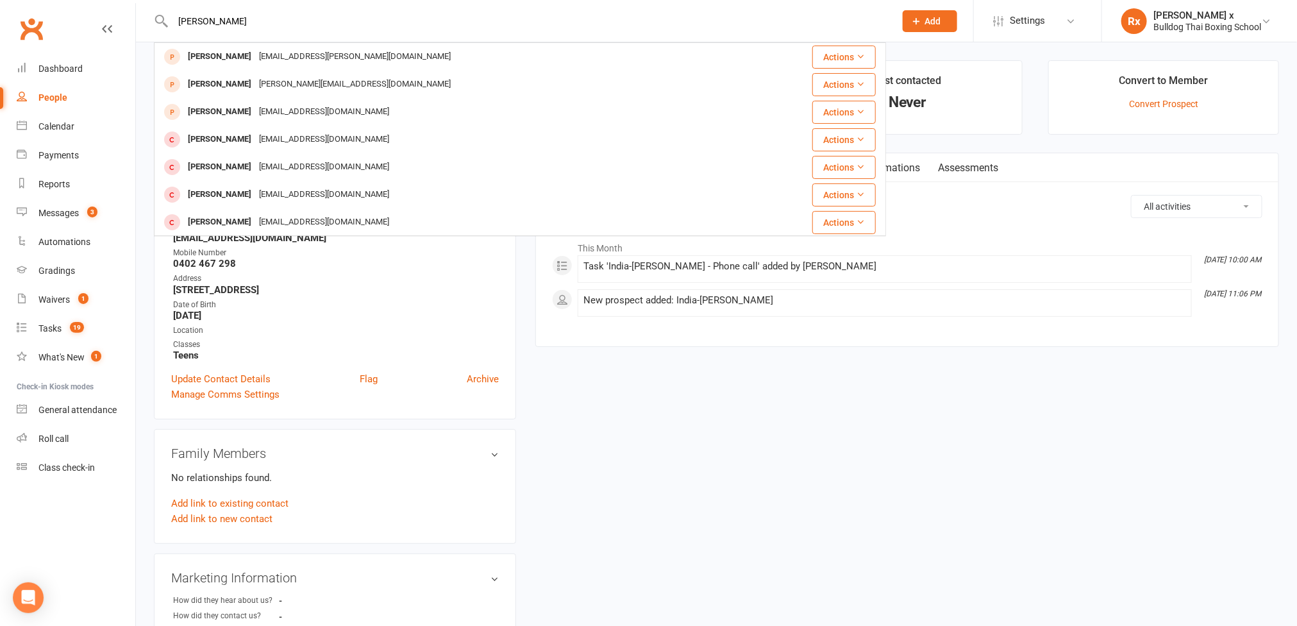
type input "[PERSON_NAME]"
click at [706, 389] on div "upload photo India-[PERSON_NAME] Added [DATE] prospect [DEMOGRAPHIC_DATA] Conta…" at bounding box center [716, 540] width 1144 height 961
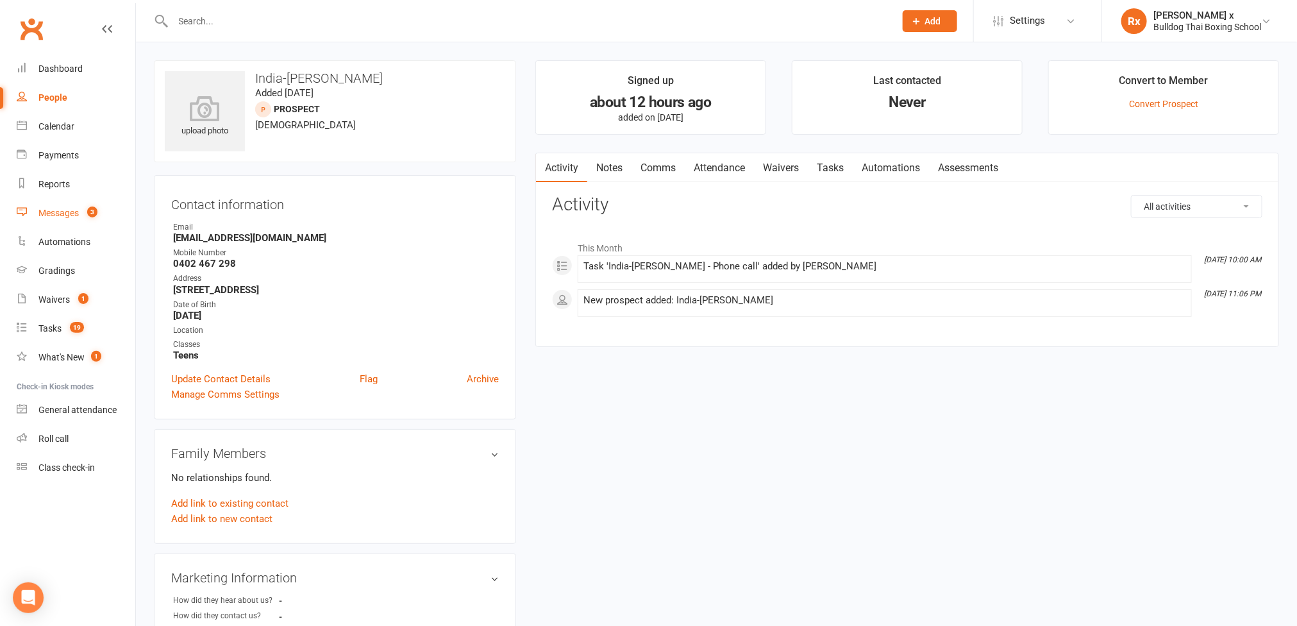
click at [60, 213] on div "Messages" at bounding box center [58, 213] width 40 height 10
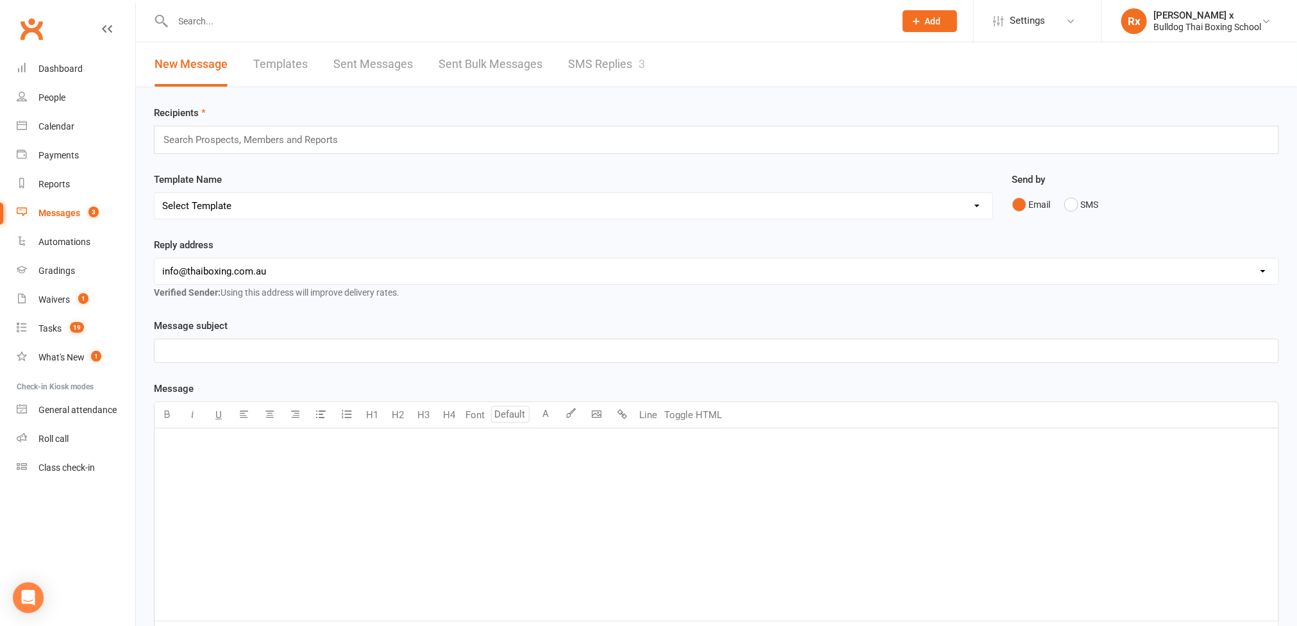
click at [620, 58] on link "SMS Replies 3" at bounding box center [606, 64] width 77 height 44
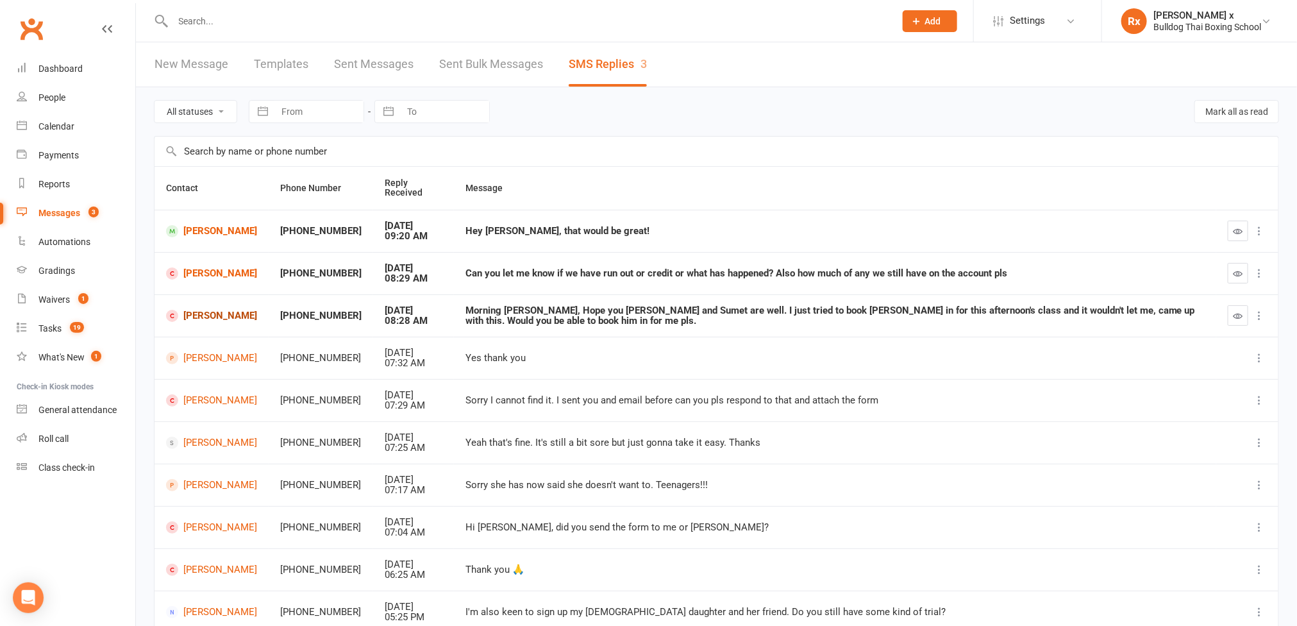
click at [210, 320] on link "[PERSON_NAME]" at bounding box center [211, 316] width 91 height 12
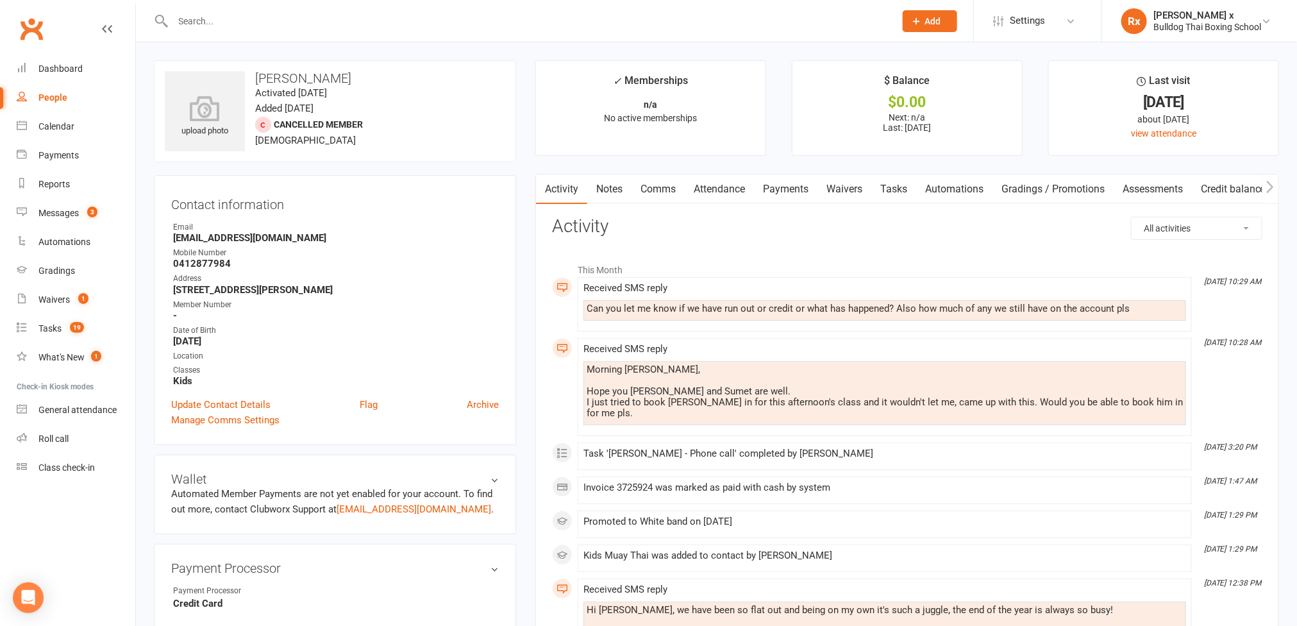
drag, startPoint x: 587, startPoint y: 391, endPoint x: 1156, endPoint y: 308, distance: 575.3
click at [1156, 308] on div "This Month [DATE] 10:29 AM Received SMS reply Can you let me know if we have ru…" at bounding box center [907, 491] width 710 height 470
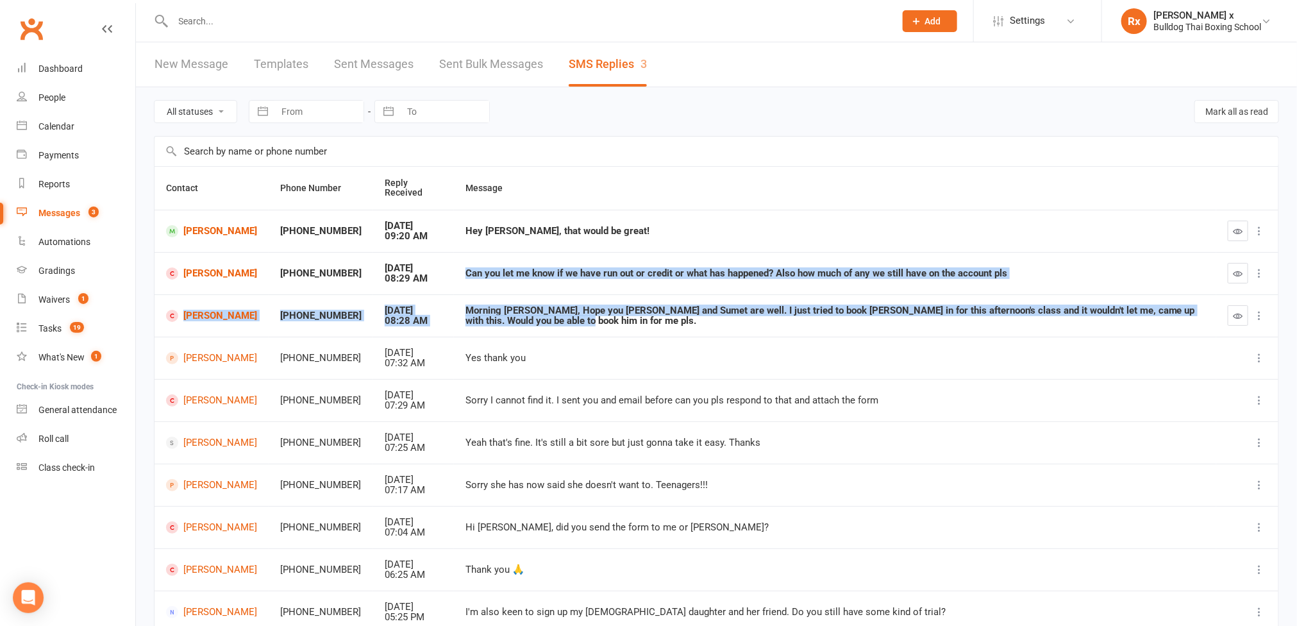
drag, startPoint x: 435, startPoint y: 271, endPoint x: 516, endPoint y: 316, distance: 92.4
click at [519, 328] on tbody "[PERSON_NAME] +61473445687 [DATE] 09:20 AM Hey [PERSON_NAME], that would be gre…" at bounding box center [716, 421] width 1124 height 423
click at [208, 274] on link "[PERSON_NAME]" at bounding box center [211, 273] width 91 height 12
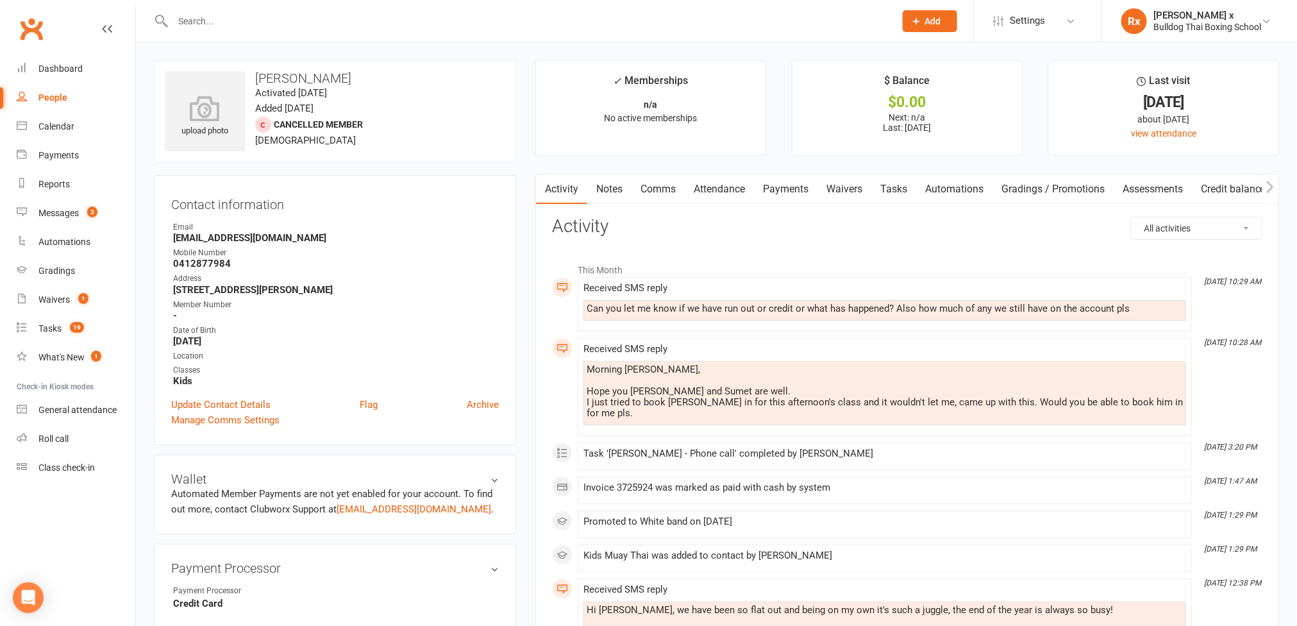
click at [900, 183] on link "Tasks" at bounding box center [893, 188] width 45 height 29
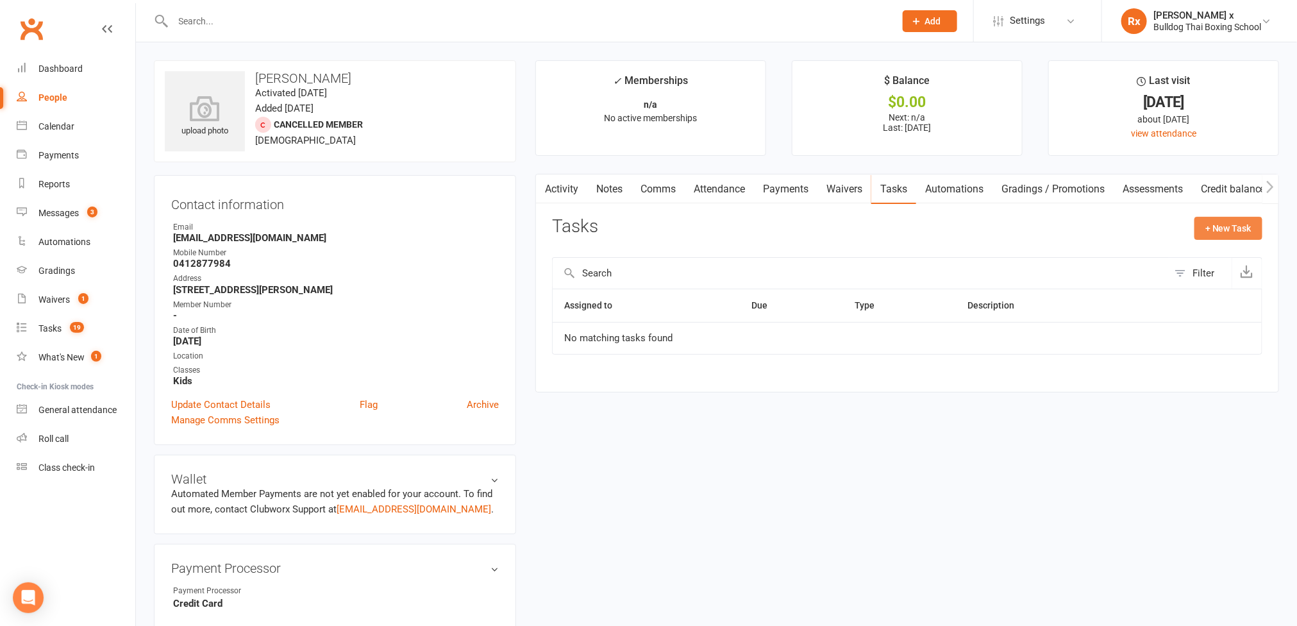
click at [1227, 223] on button "+ New Task" at bounding box center [1228, 228] width 68 height 23
select select "45795"
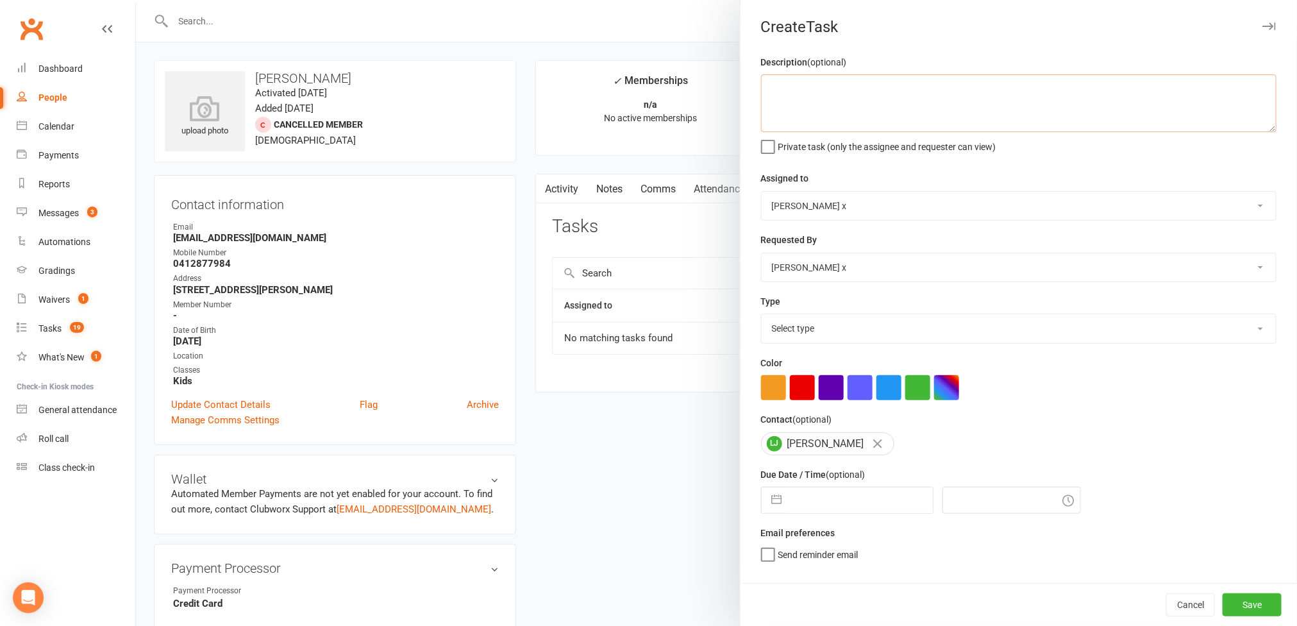
click at [781, 87] on textarea at bounding box center [1018, 103] width 515 height 58
paste textarea "Can you let me know if we have run out or credit or what has happened? Also how…"
drag, startPoint x: 811, startPoint y: 90, endPoint x: 774, endPoint y: 114, distance: 44.6
click at [774, 114] on textarea "Message: "Can you let me know if we have run out or credit or what has happened…" at bounding box center [1018, 103] width 515 height 58
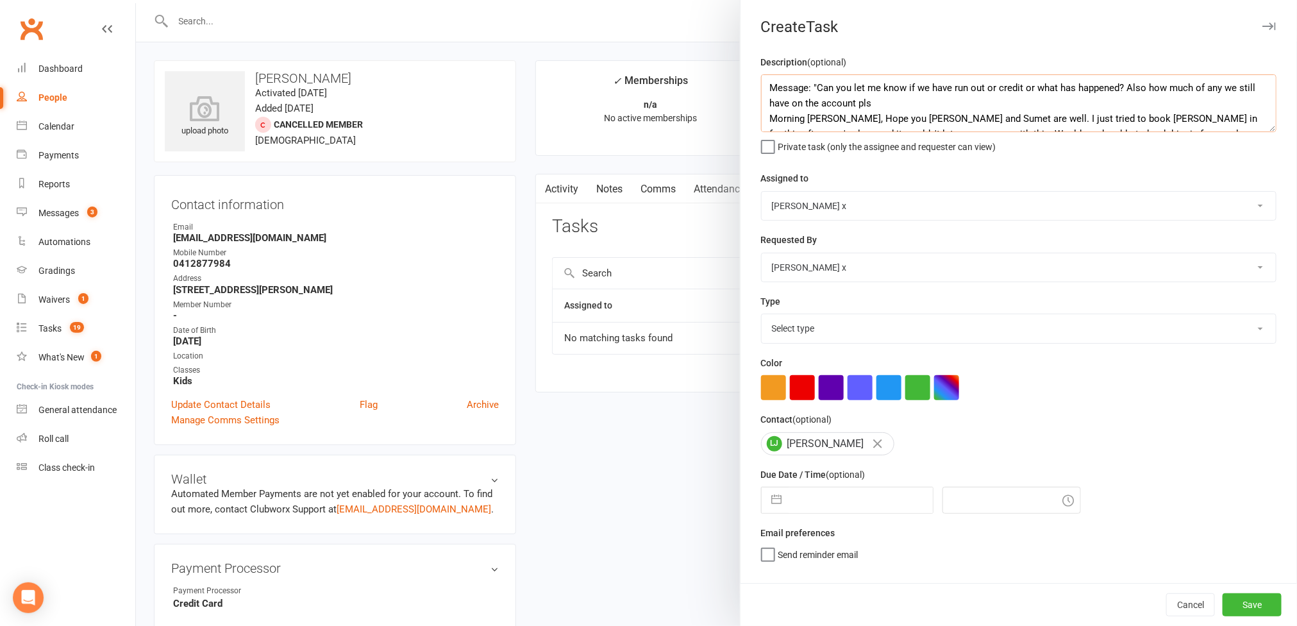
drag, startPoint x: 810, startPoint y: 87, endPoint x: 933, endPoint y: 106, distance: 123.9
click at [933, 106] on textarea "Message: "Can you let me know if we have run out or credit or what has happened…" at bounding box center [1018, 103] width 515 height 58
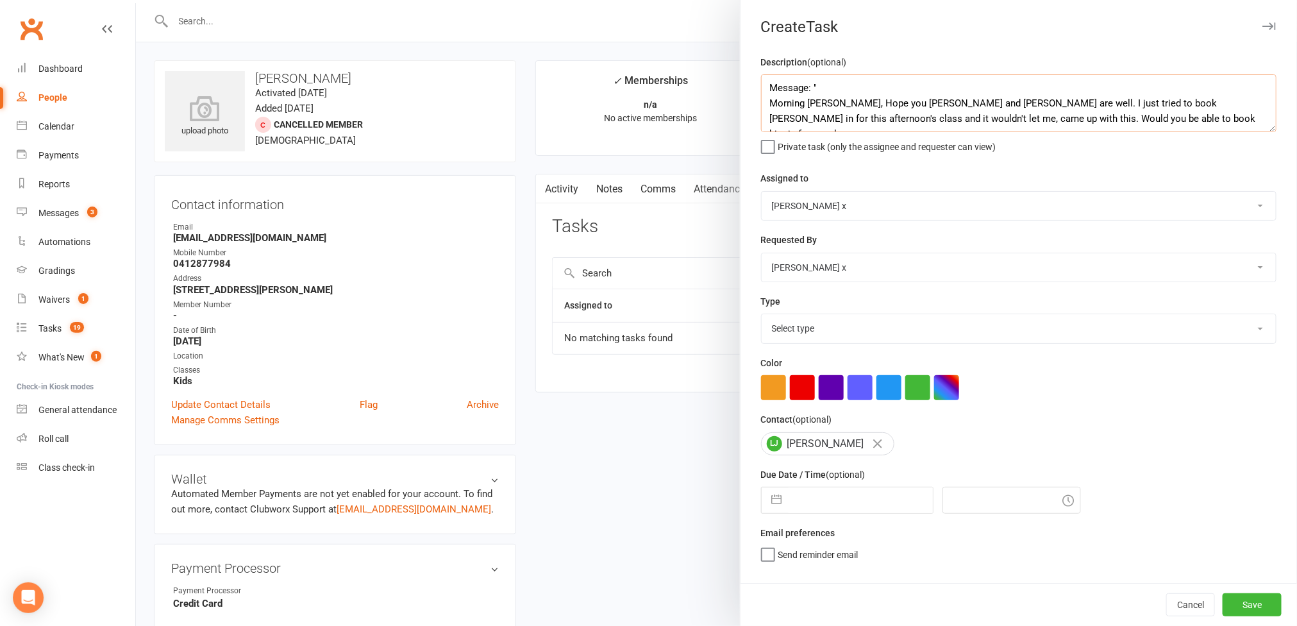
click at [764, 106] on textarea "Message: " Morning [PERSON_NAME], Hope you [PERSON_NAME] and [PERSON_NAME] are …" at bounding box center [1018, 103] width 515 height 58
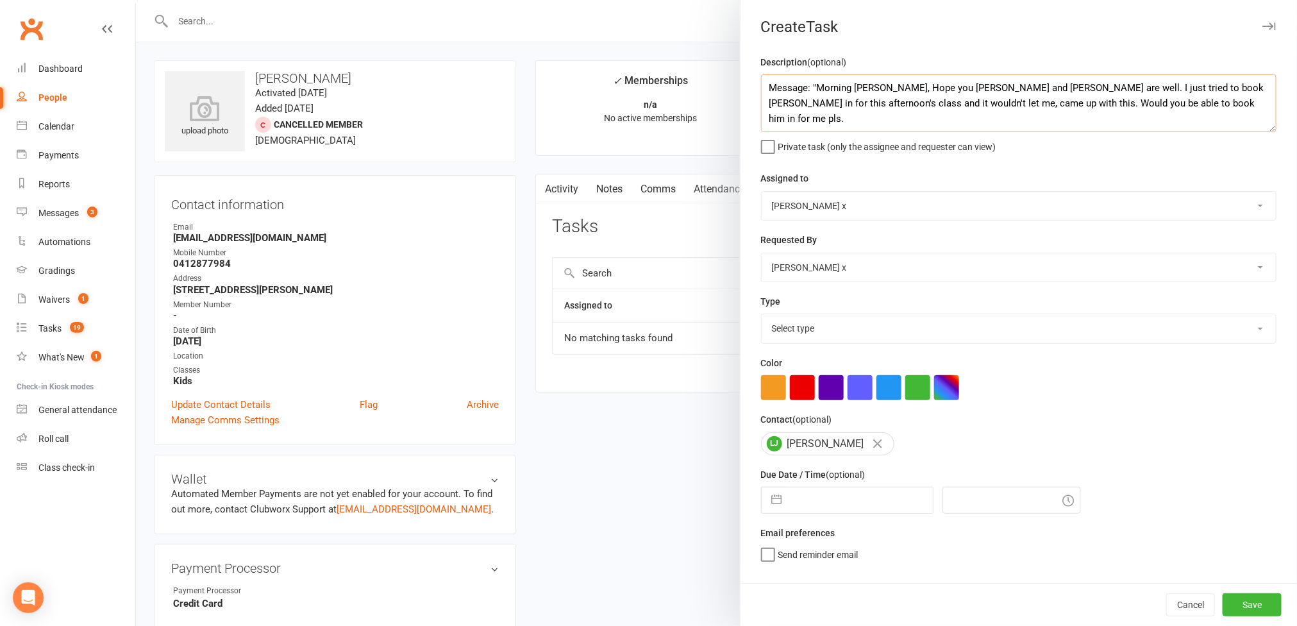
click at [1160, 101] on textarea "Message: "Morning [PERSON_NAME], Hope you [PERSON_NAME] and [PERSON_NAME] are w…" at bounding box center [1018, 103] width 515 height 58
paste textarea "Can you let me know if we have run out or credit or what has happened? Also how…"
type textarea "Message: "Morning [PERSON_NAME], Hope you [PERSON_NAME] and [PERSON_NAME] are w…"
click at [1254, 210] on select "[PERSON_NAME] [PERSON_NAME] O'[PERSON_NAME] x [PERSON_NAME] [PERSON_NAME] [PERS…" at bounding box center [1018, 206] width 514 height 28
select select "12940"
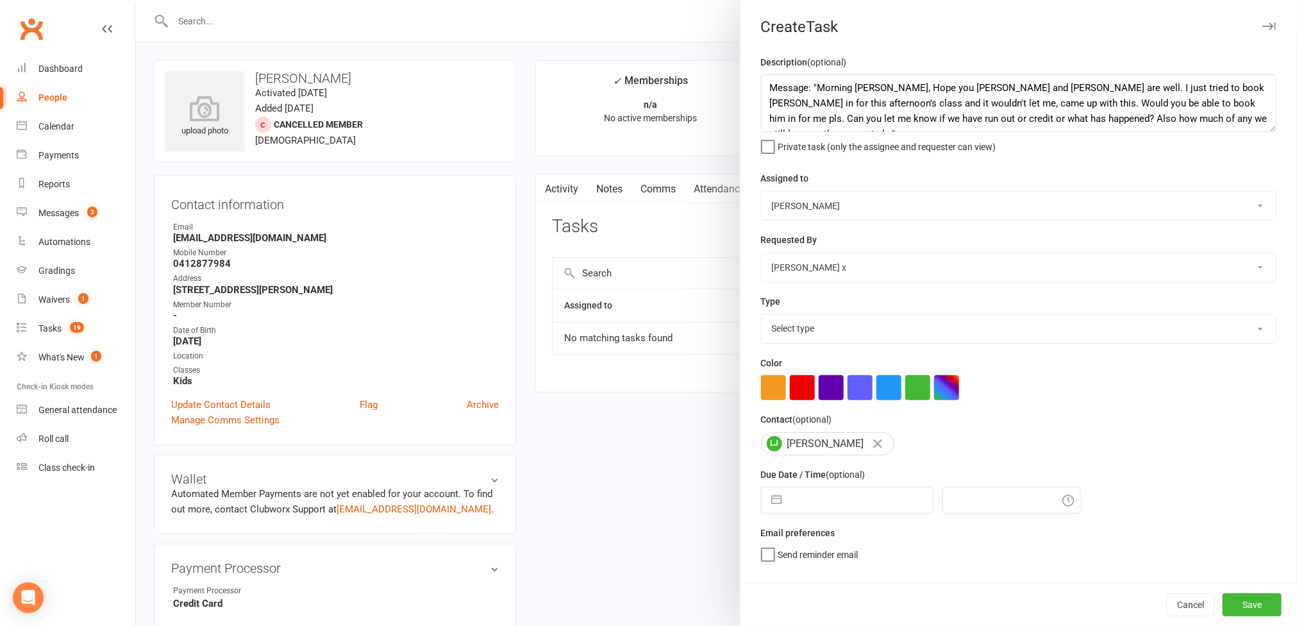
click at [761, 193] on select "[PERSON_NAME] [PERSON_NAME] O'[PERSON_NAME] x [PERSON_NAME] [PERSON_NAME] [PERS…" at bounding box center [1018, 206] width 514 height 28
click at [1235, 331] on select "Select type Action E-mail Meeting Phone call Text Add new task type" at bounding box center [1018, 328] width 514 height 28
click at [761, 317] on select "Select type Action E-mail Meeting Phone call Text Add new task type" at bounding box center [1018, 328] width 514 height 28
click at [1222, 338] on select "Action E-mail Meeting Phone call Text Add new task type" at bounding box center [1018, 328] width 514 height 28
select select "12049"
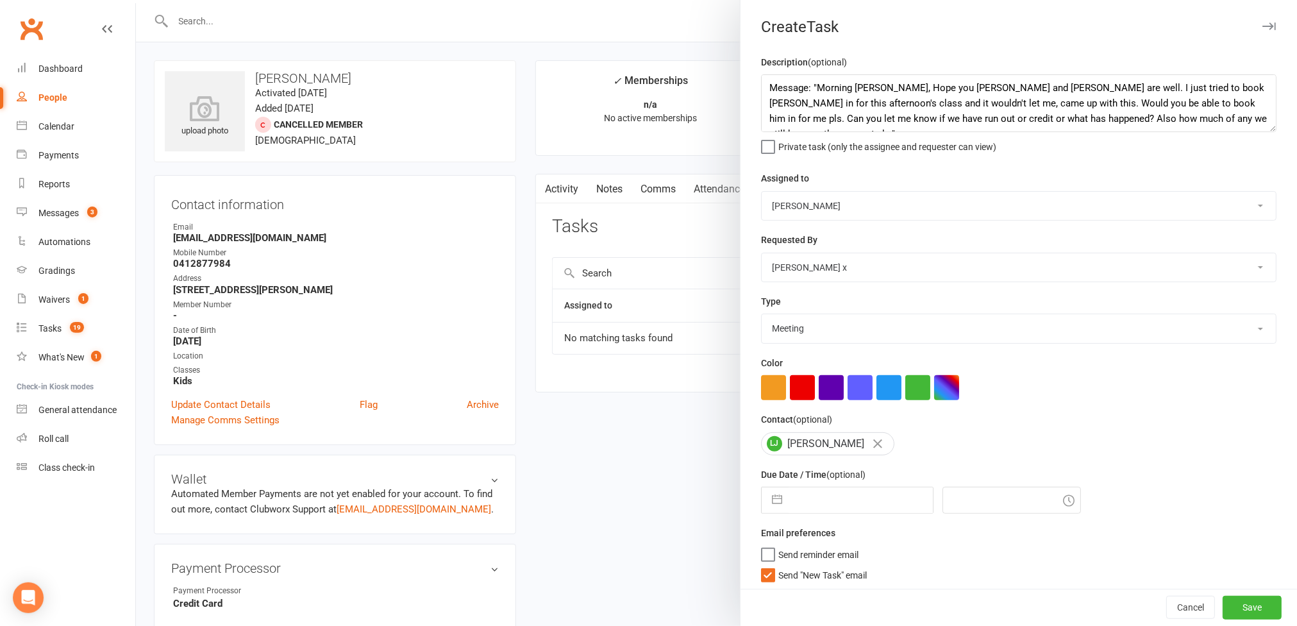
click at [761, 317] on select "Action E-mail Meeting Phone call Text Add new task type" at bounding box center [1018, 328] width 514 height 28
drag, startPoint x: 814, startPoint y: 510, endPoint x: 858, endPoint y: 491, distance: 47.6
click at [815, 510] on input "text" at bounding box center [860, 500] width 144 height 26
select select "7"
select select "2025"
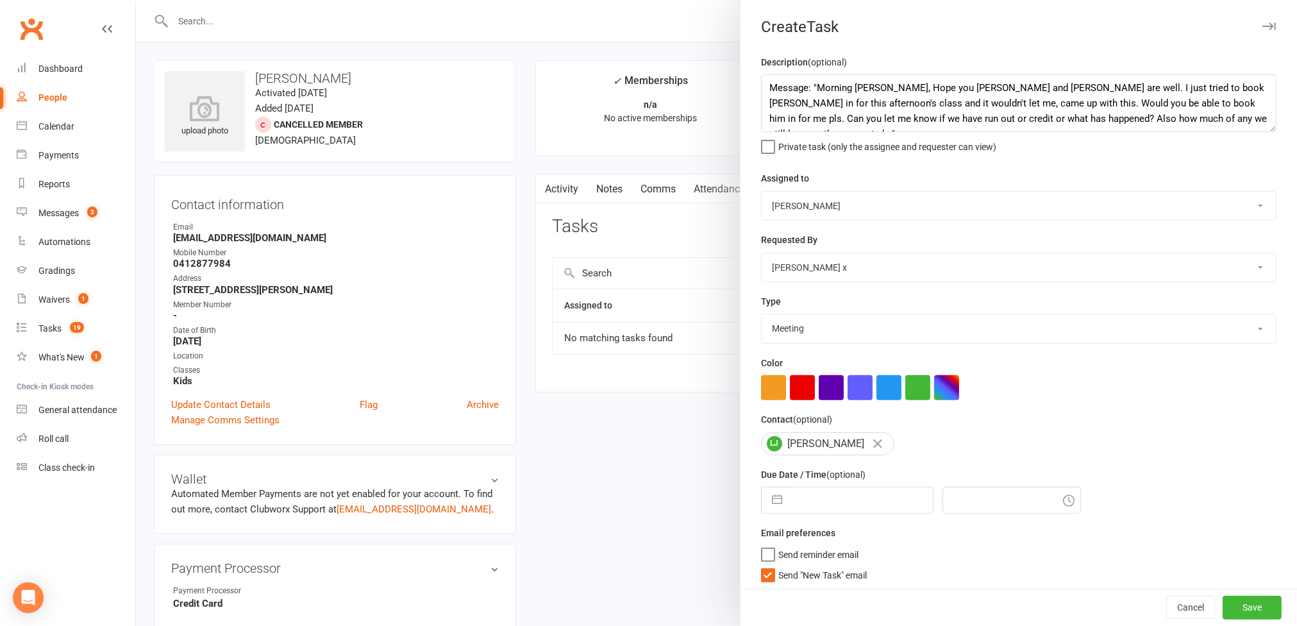
select select "8"
select select "2025"
select select "9"
select select "2025"
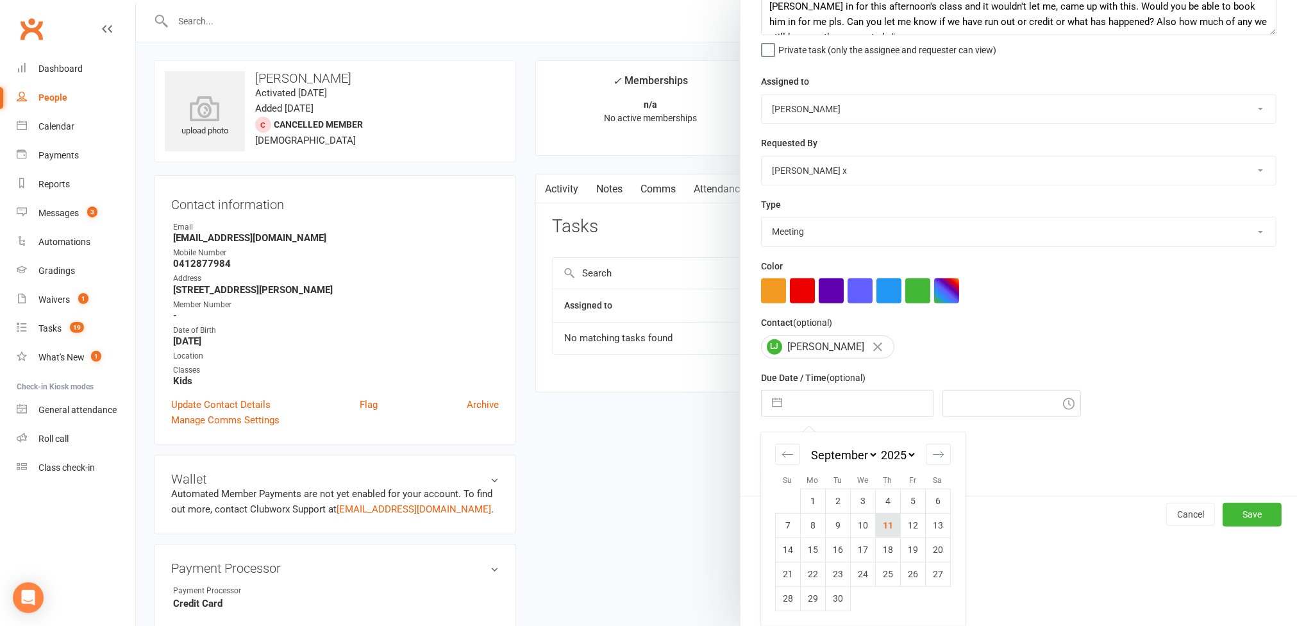
click at [881, 522] on td "11" at bounding box center [887, 525] width 25 height 24
type input "[DATE]"
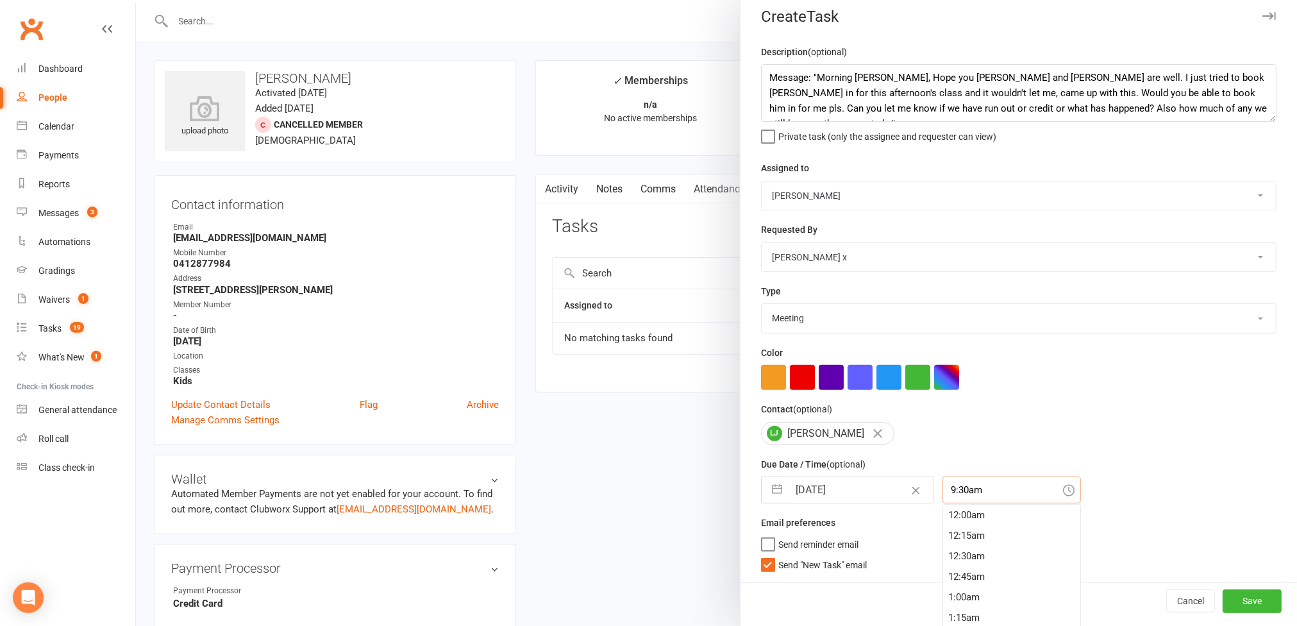
scroll to position [21, 0]
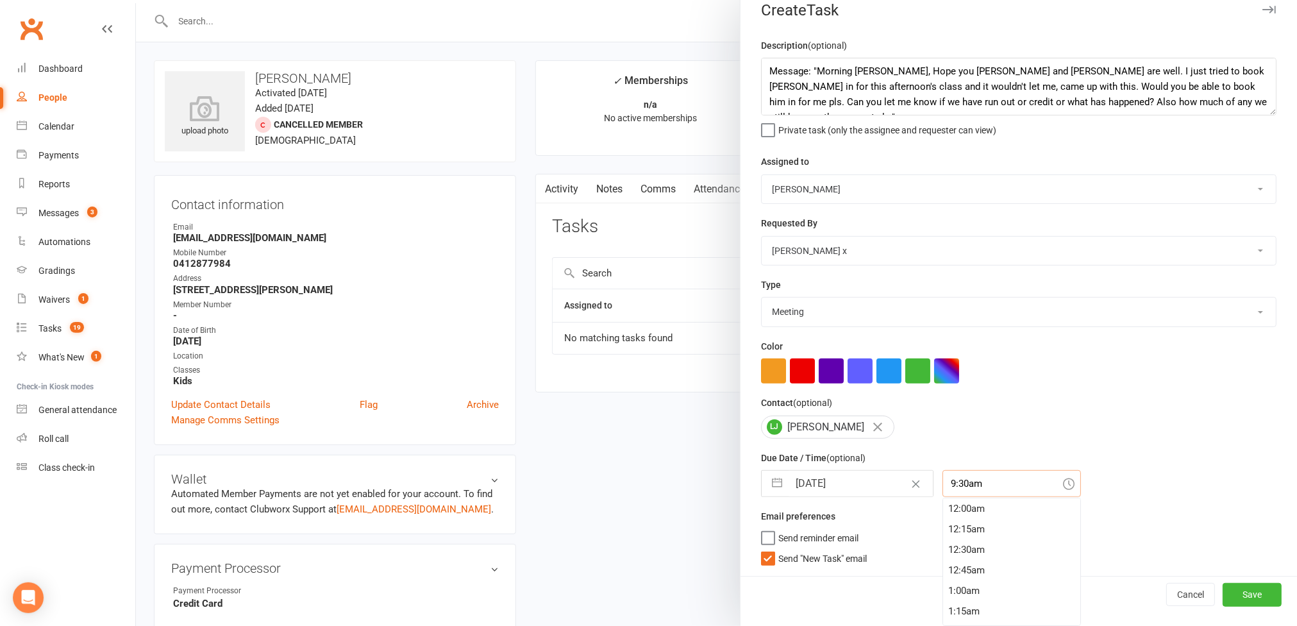
click at [958, 488] on input "9:30am" at bounding box center [1011, 483] width 138 height 27
click at [958, 591] on div "11:30am" at bounding box center [1011, 598] width 137 height 21
type input "11:30am"
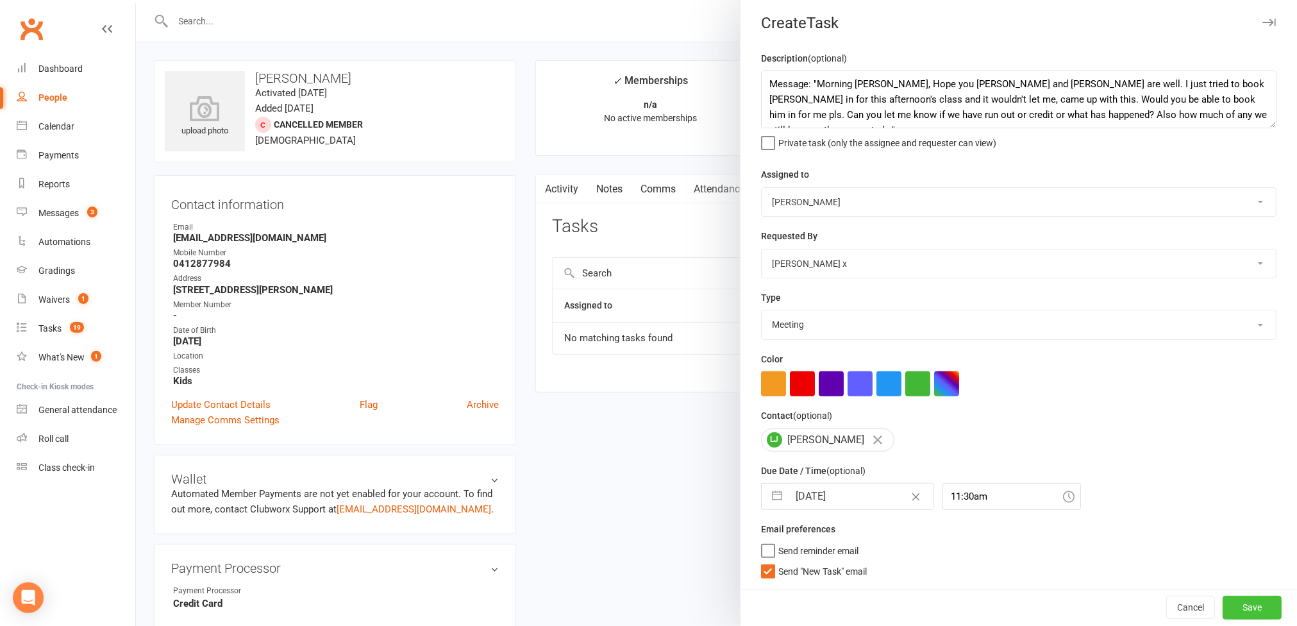
click at [1242, 602] on button "Save" at bounding box center [1251, 606] width 59 height 23
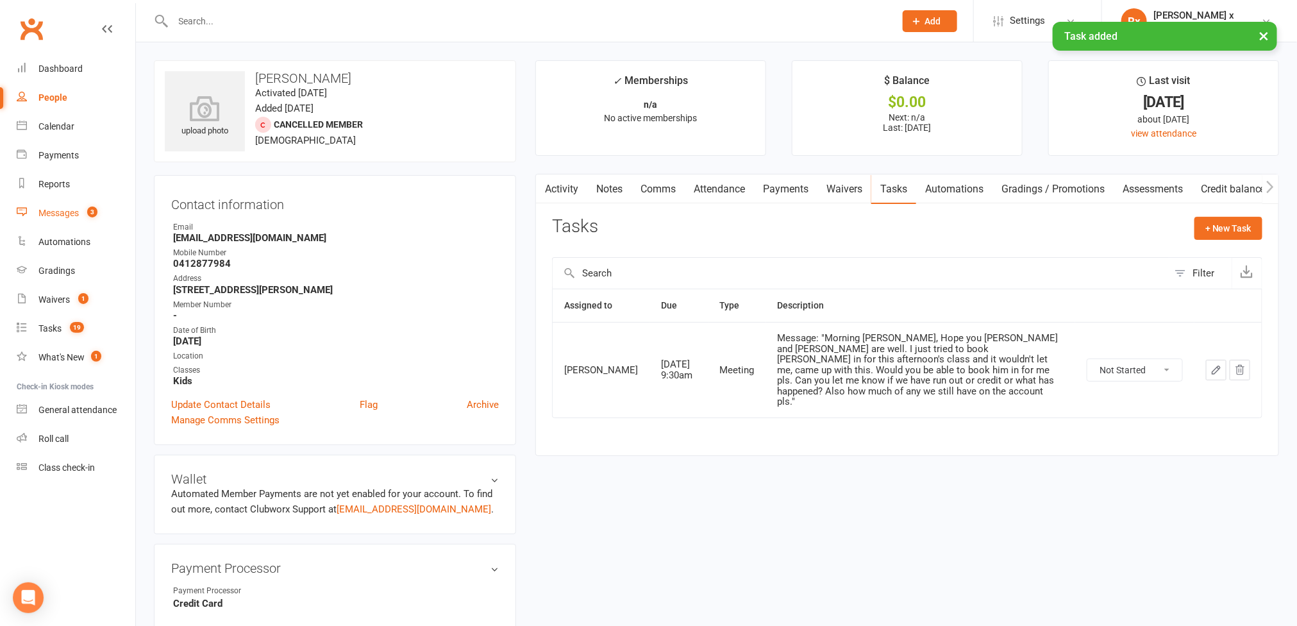
click at [47, 210] on div "Messages" at bounding box center [58, 213] width 40 height 10
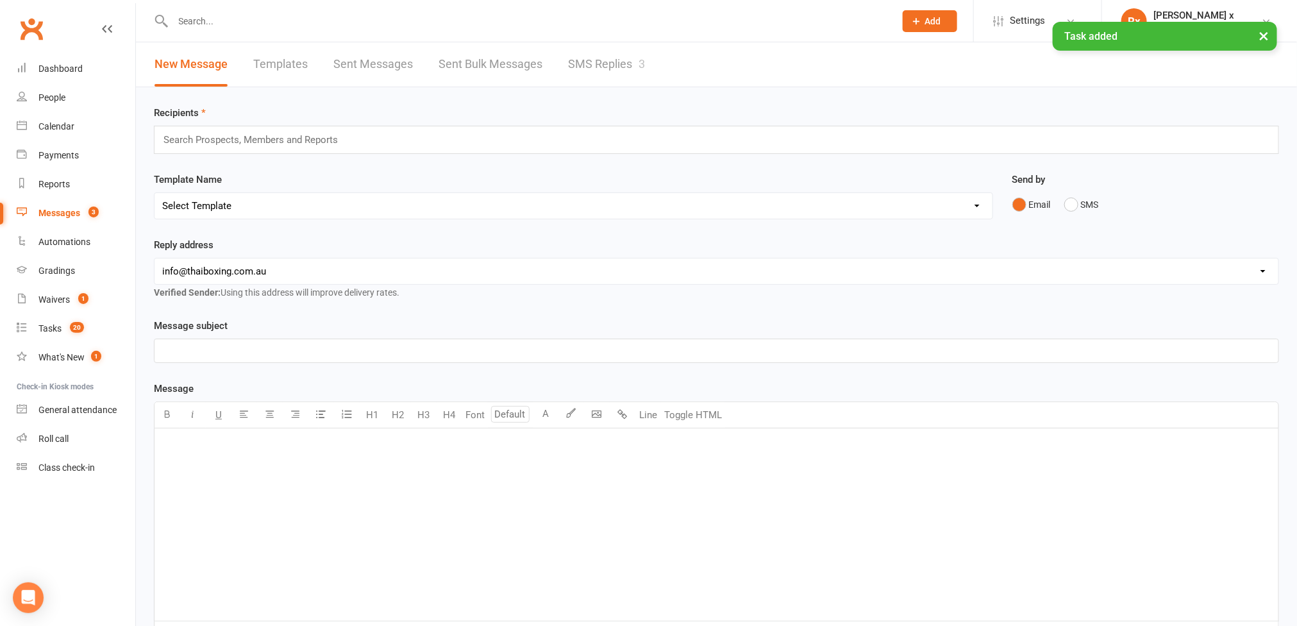
click at [600, 67] on link "SMS Replies 3" at bounding box center [606, 64] width 77 height 44
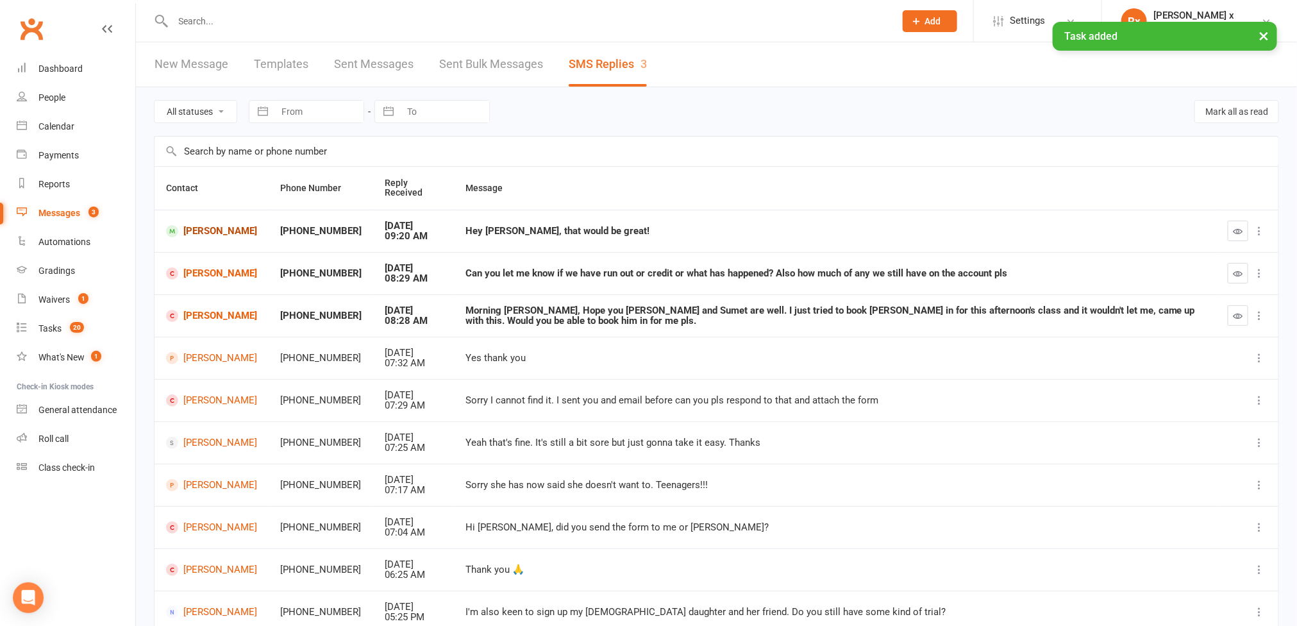
click at [208, 229] on link "[PERSON_NAME]" at bounding box center [211, 231] width 91 height 12
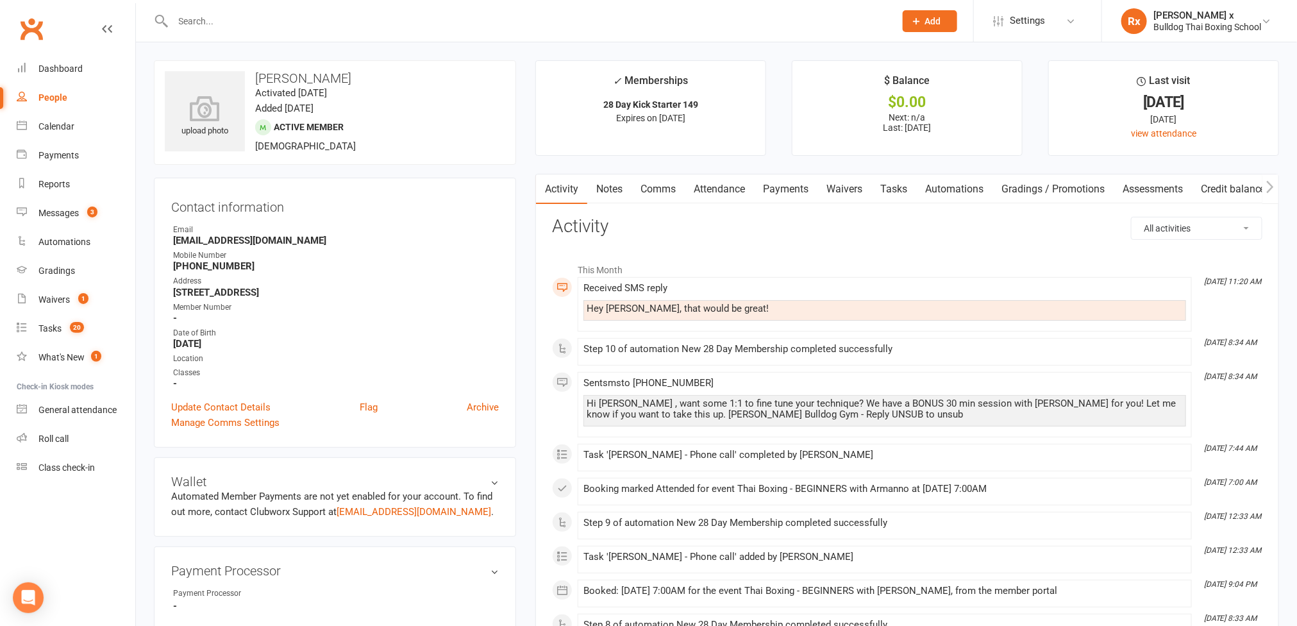
click at [893, 188] on link "Tasks" at bounding box center [893, 188] width 45 height 29
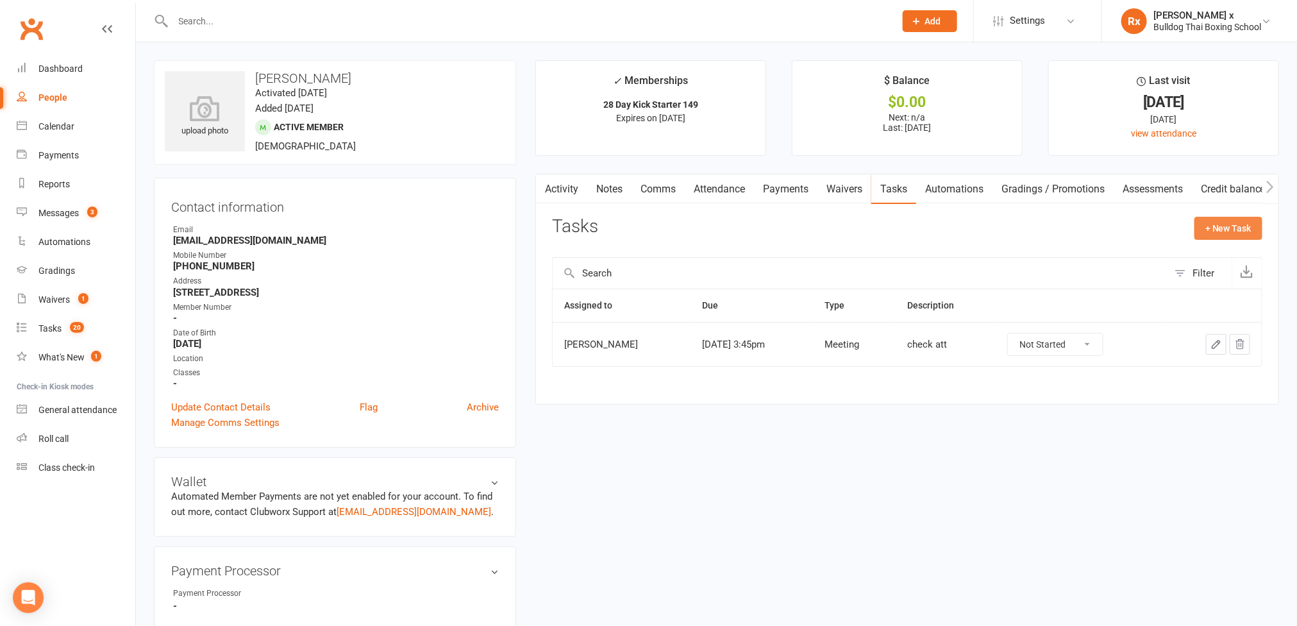
click at [1250, 231] on button "+ New Task" at bounding box center [1228, 228] width 68 height 23
select select "45795"
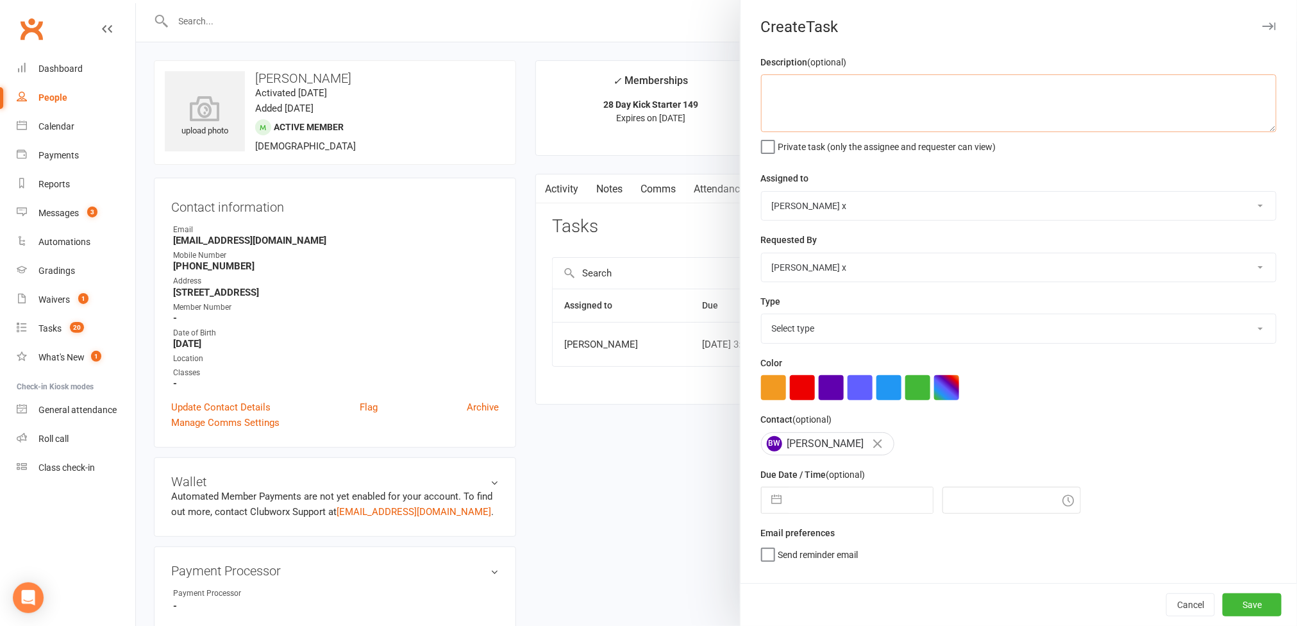
click at [775, 108] on textarea at bounding box center [1018, 103] width 515 height 58
type textarea "Wants the 1:1 w/ [PERSON_NAME]."
click at [1239, 208] on select "[PERSON_NAME] [PERSON_NAME] O'[PERSON_NAME] x [PERSON_NAME] [PERSON_NAME] [PERS…" at bounding box center [1018, 206] width 514 height 28
click at [761, 193] on select "[PERSON_NAME] [PERSON_NAME] O'[PERSON_NAME] x [PERSON_NAME] [PERSON_NAME] [PERS…" at bounding box center [1018, 206] width 514 height 28
click at [1233, 206] on select "[PERSON_NAME] [PERSON_NAME] O'[PERSON_NAME] x [PERSON_NAME] [PERSON_NAME] [PERS…" at bounding box center [1018, 206] width 514 height 28
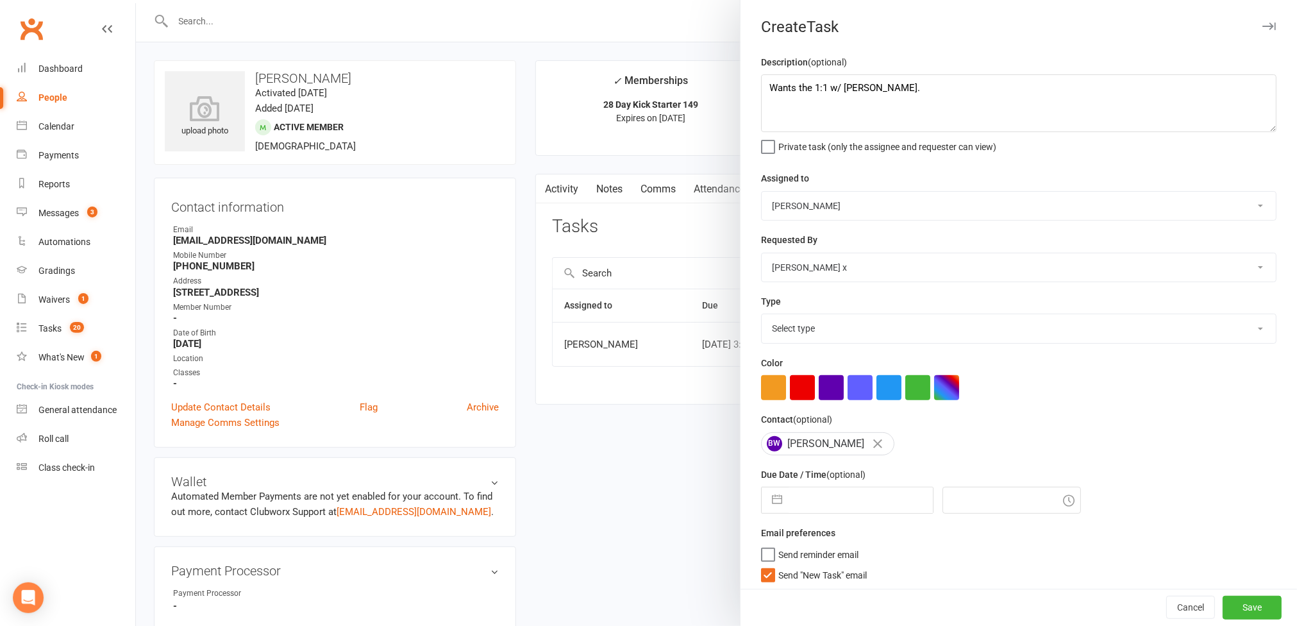
select select "12940"
click at [761, 193] on select "[PERSON_NAME] [PERSON_NAME] O'[PERSON_NAME] x [PERSON_NAME] [PERSON_NAME] [PERS…" at bounding box center [1018, 206] width 514 height 28
click at [1229, 323] on select "Select type Action E-mail Meeting Phone call Text Add new task type" at bounding box center [1018, 328] width 514 height 28
select select "12049"
click at [761, 317] on select "Select type Action E-mail Meeting Phone call Text Add new task type" at bounding box center [1018, 328] width 514 height 28
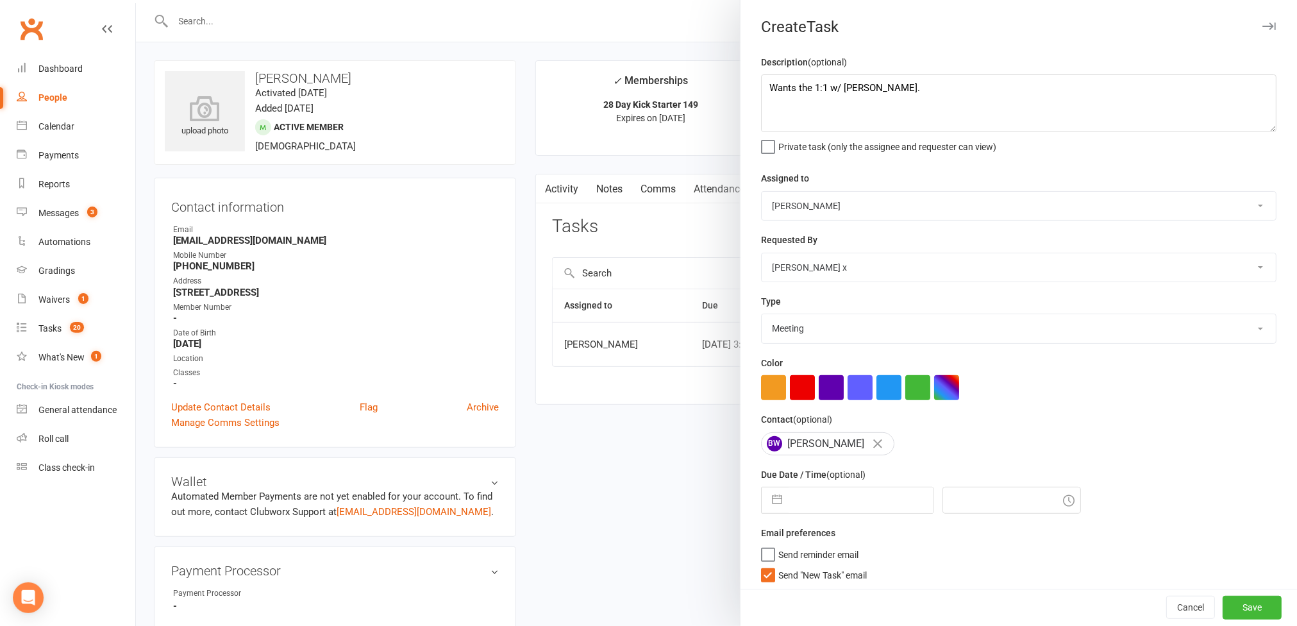
drag, startPoint x: 825, startPoint y: 500, endPoint x: 881, endPoint y: 487, distance: 57.2
click at [828, 500] on input "text" at bounding box center [860, 500] width 144 height 26
select select "7"
select select "2025"
select select "8"
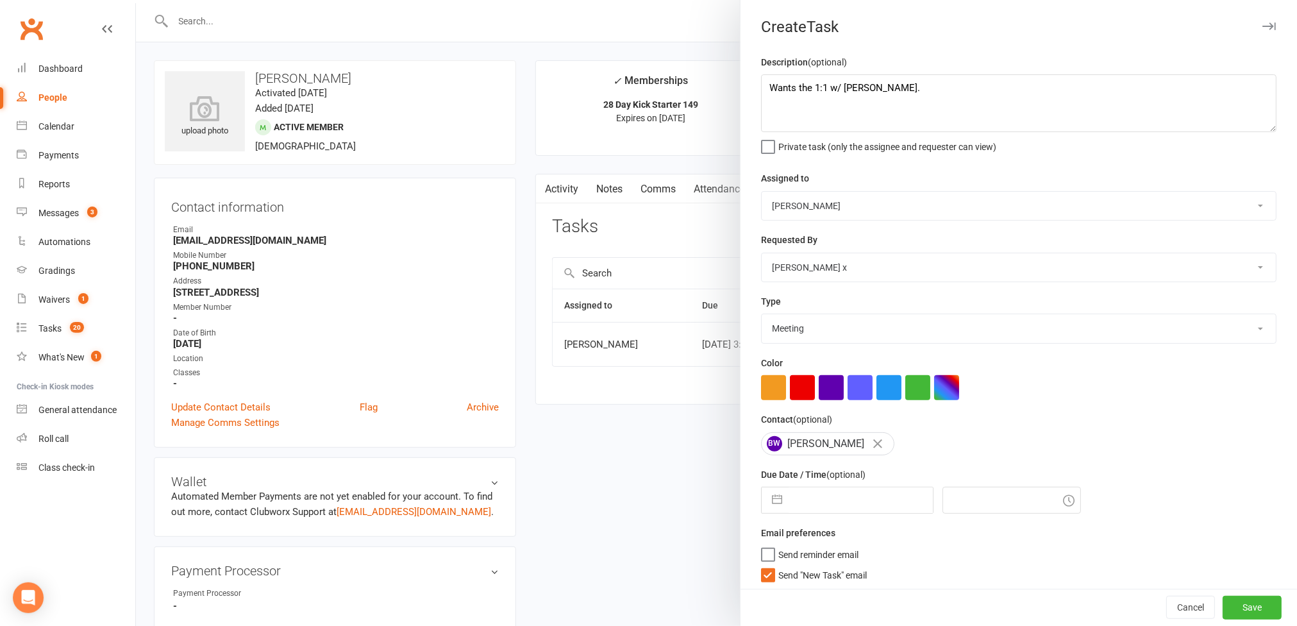
select select "2025"
select select "9"
select select "2025"
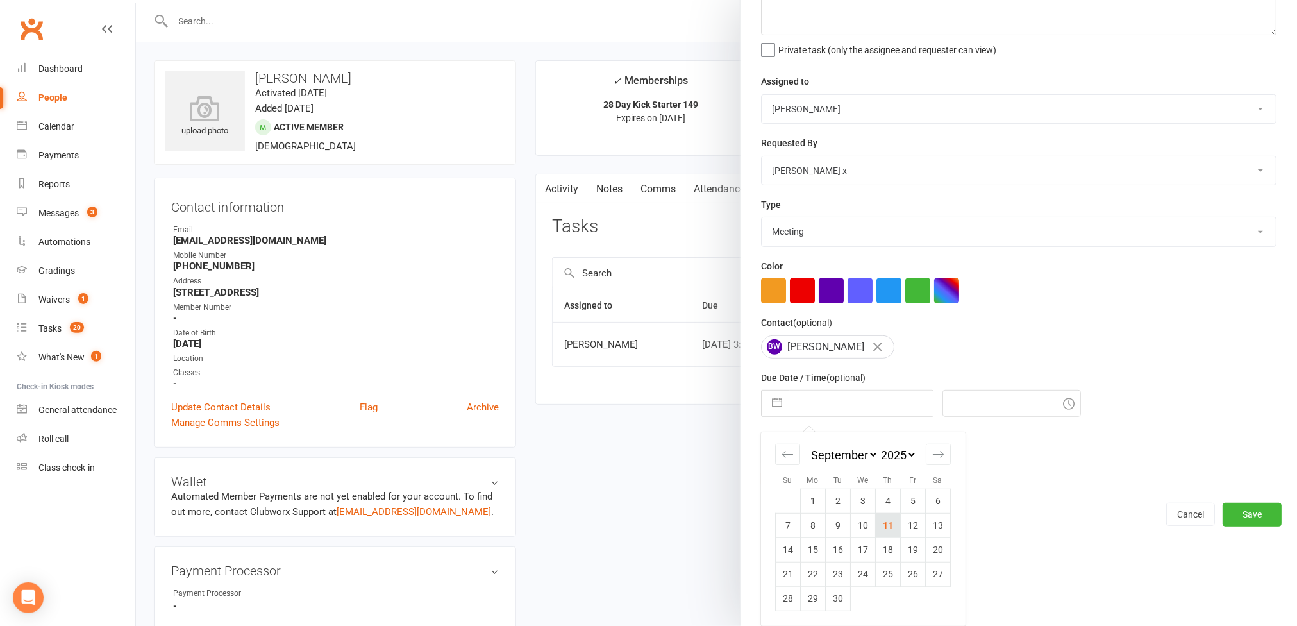
click at [885, 528] on td "11" at bounding box center [887, 525] width 25 height 24
type input "[DATE]"
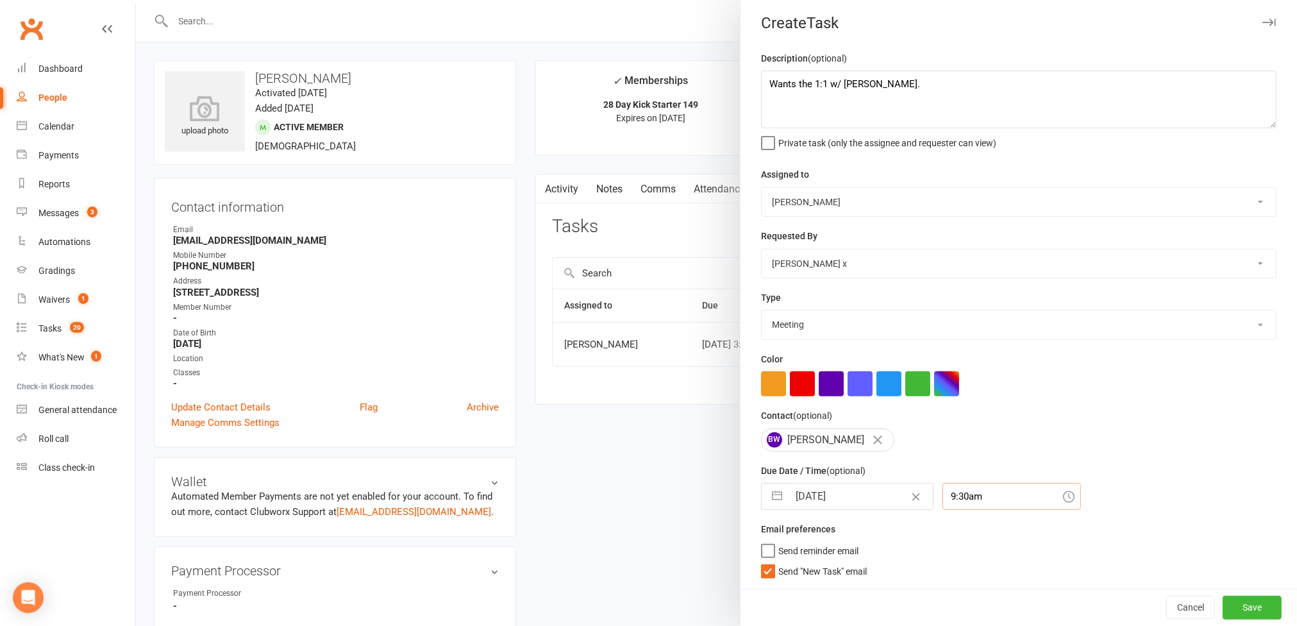
click at [942, 493] on input "9:30am" at bounding box center [1011, 496] width 138 height 27
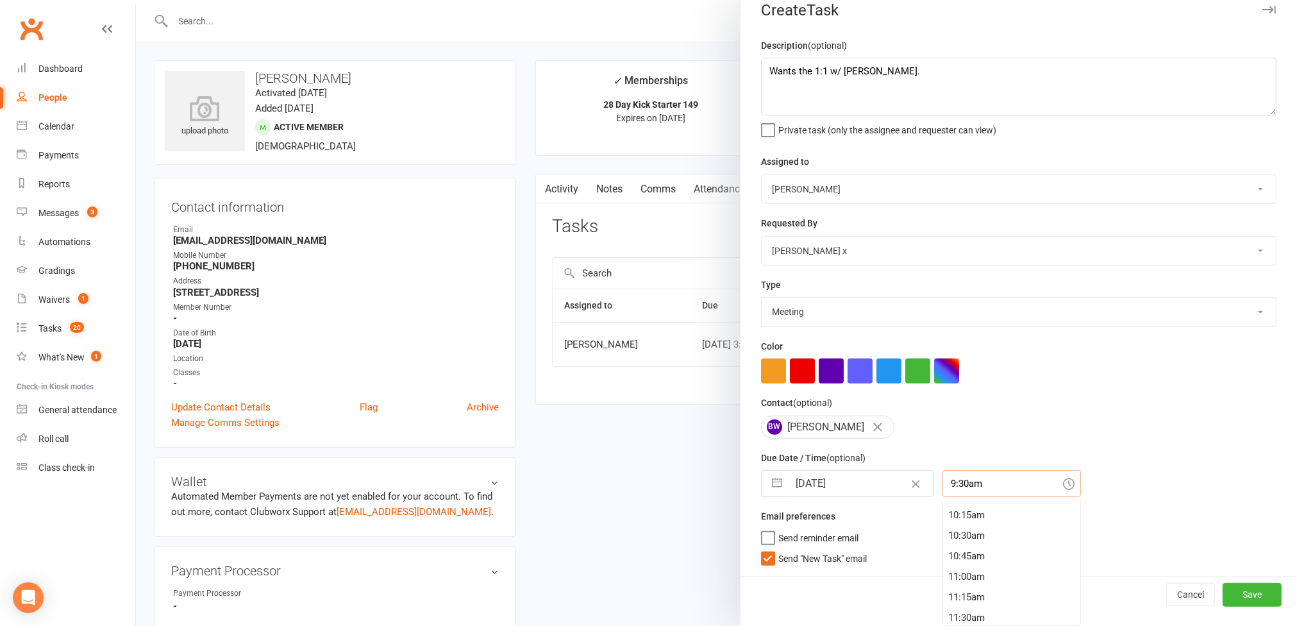
scroll to position [950, 0]
click at [946, 508] on div "11:30am" at bounding box center [1011, 502] width 137 height 21
type input "11:30am"
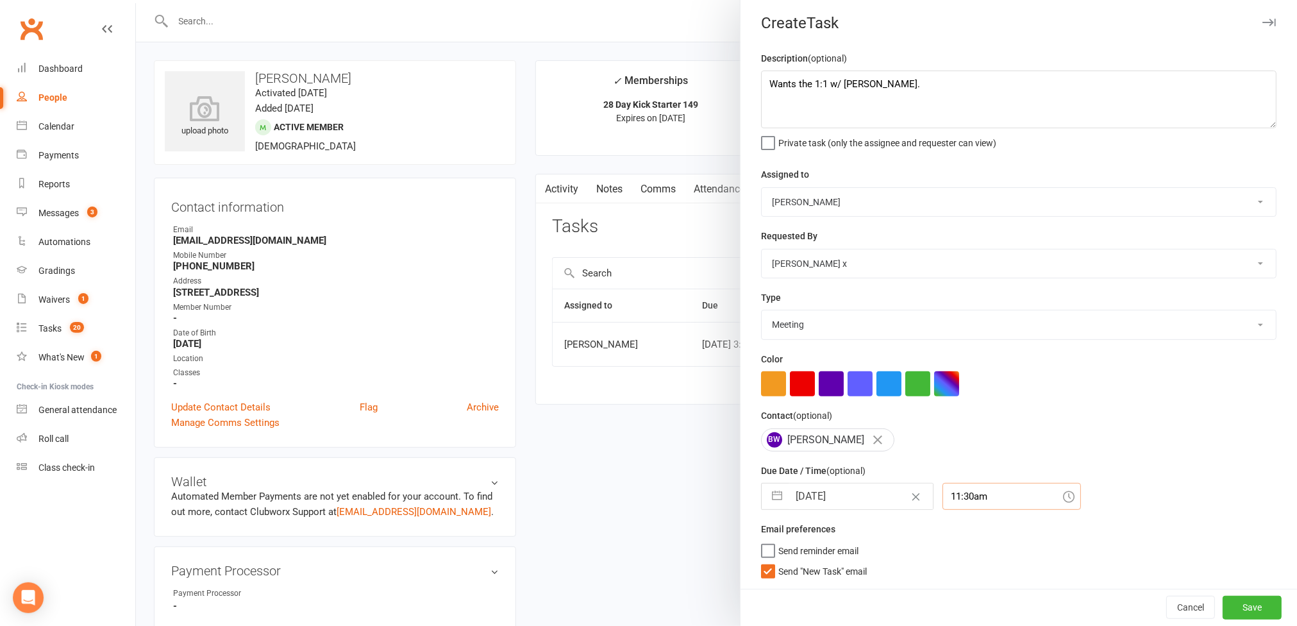
scroll to position [10, 0]
click at [1229, 599] on button "Save" at bounding box center [1251, 606] width 59 height 23
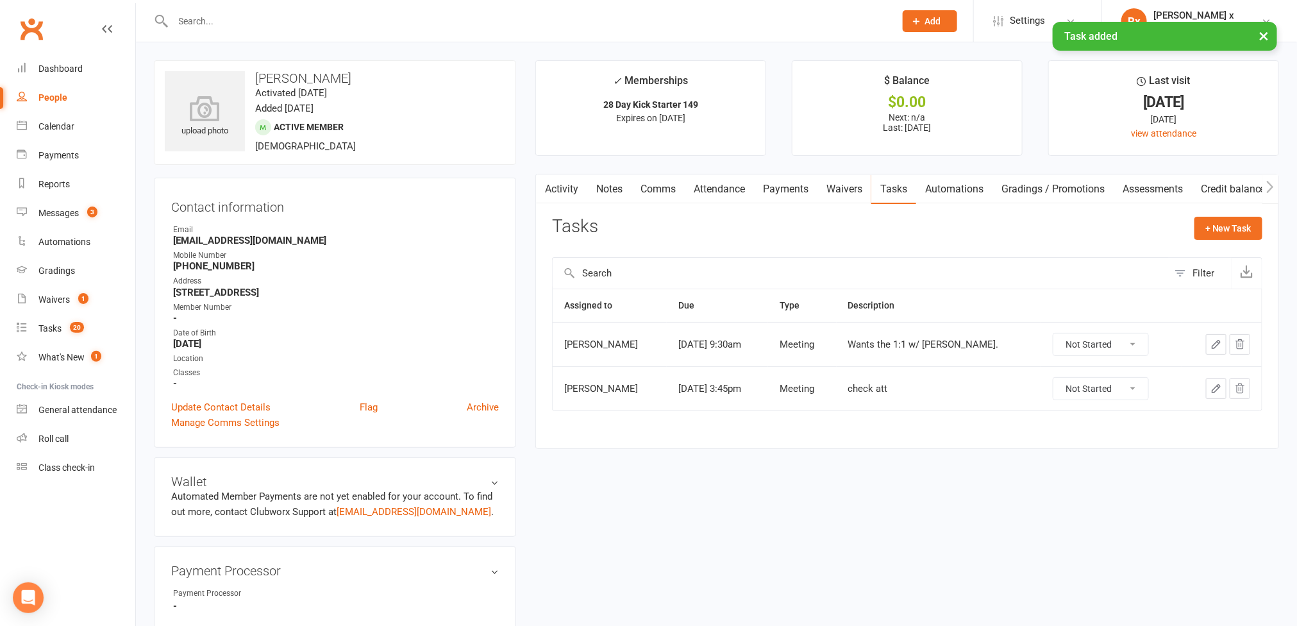
click at [64, 110] on link "People" at bounding box center [76, 97] width 119 height 29
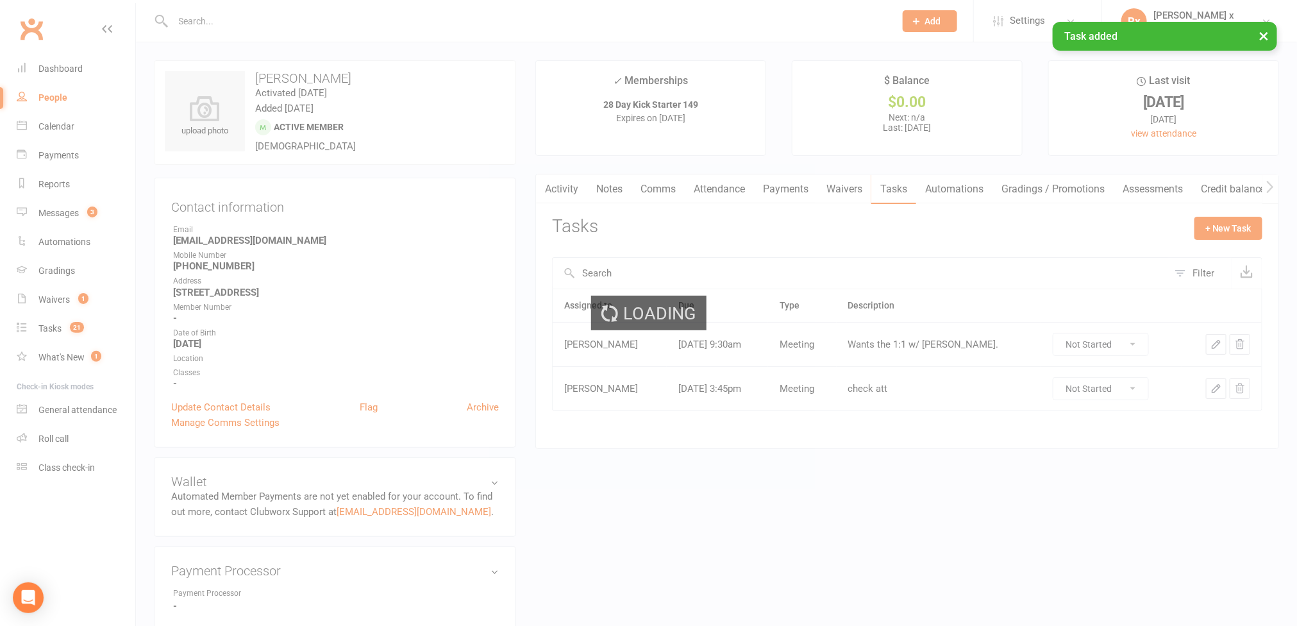
select select "100"
